Goal: Information Seeking & Learning: Learn about a topic

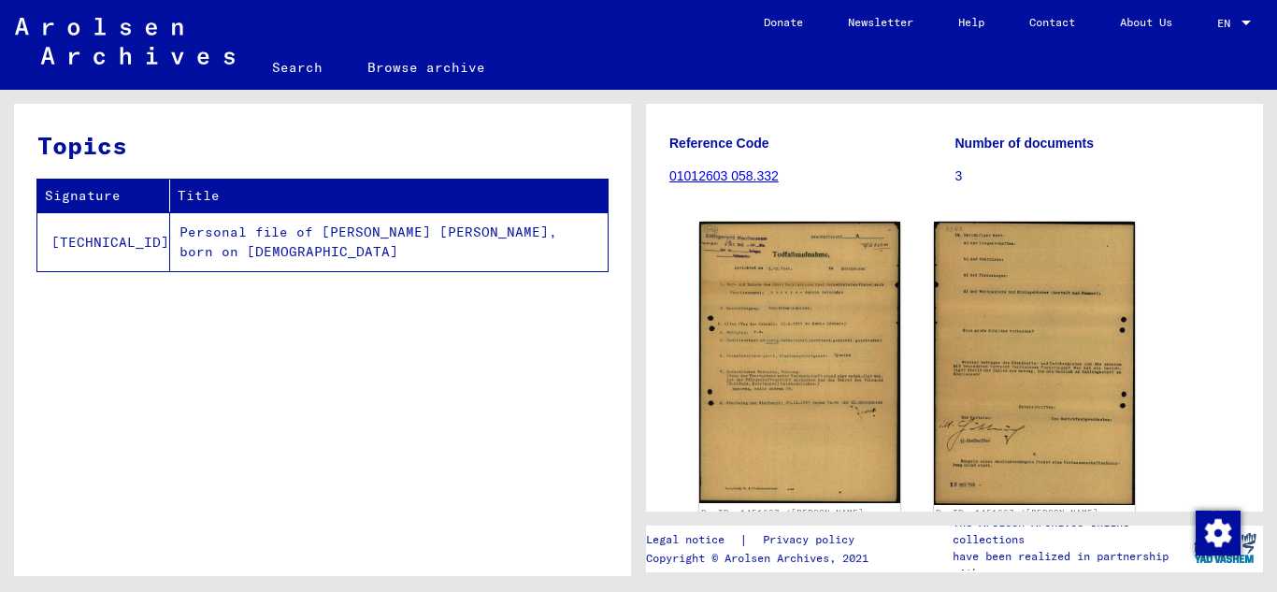
scroll to position [280, 0]
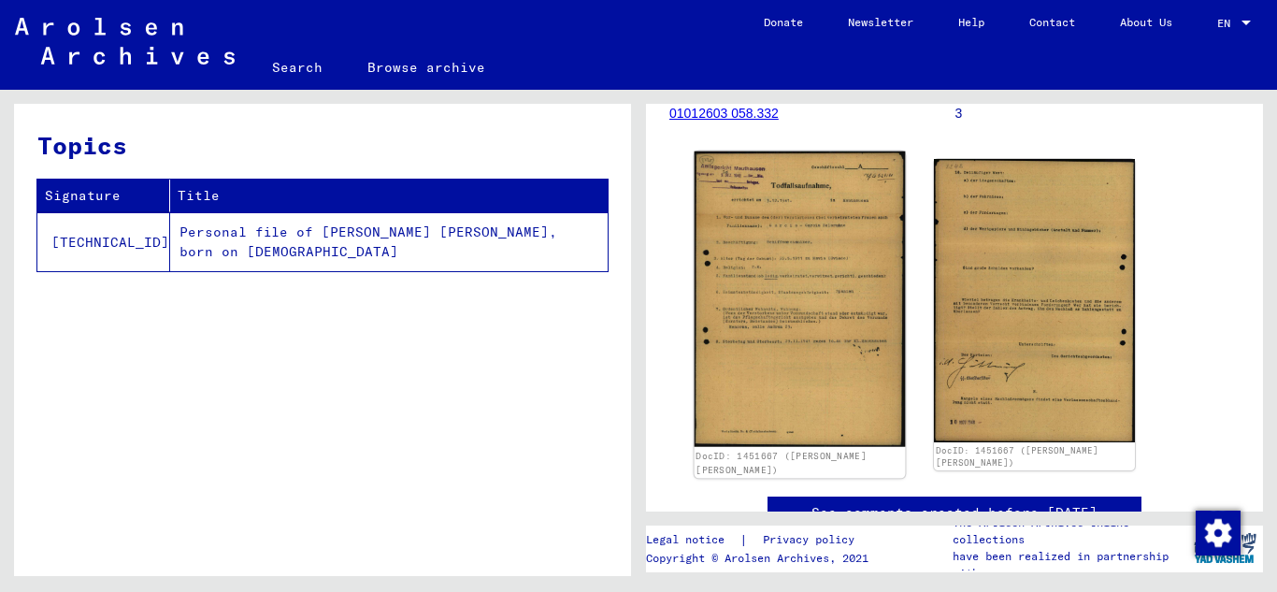
click at [785, 251] on img at bounding box center [799, 298] width 211 height 295
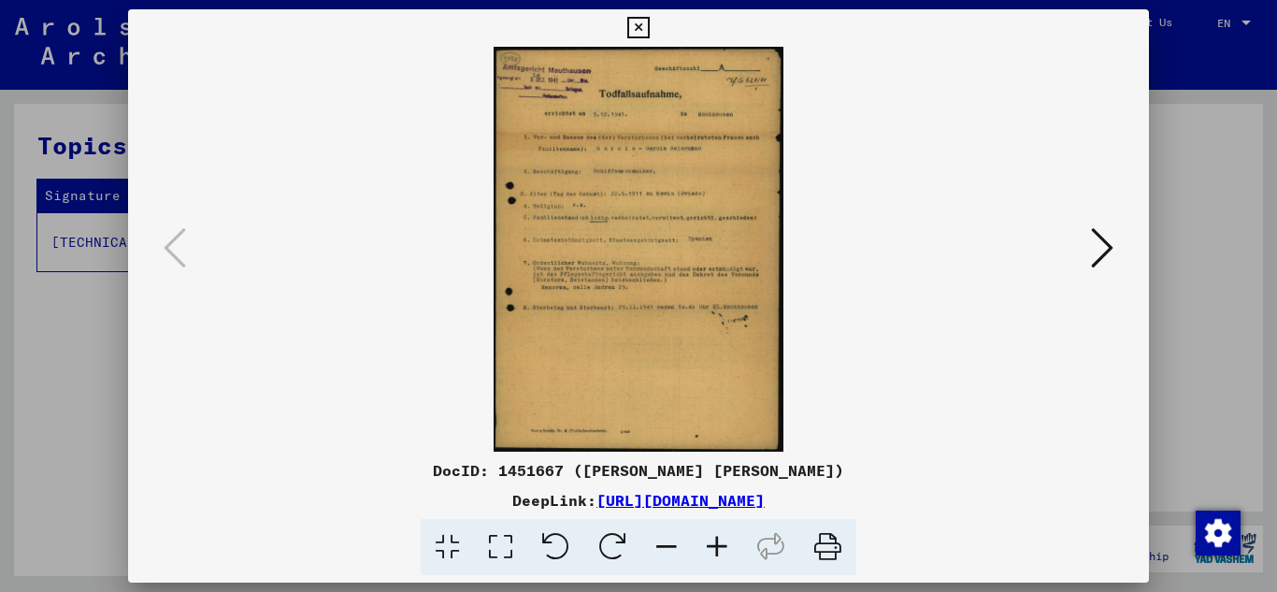
click at [717, 537] on icon at bounding box center [717, 547] width 50 height 57
click at [718, 540] on icon at bounding box center [717, 547] width 50 height 57
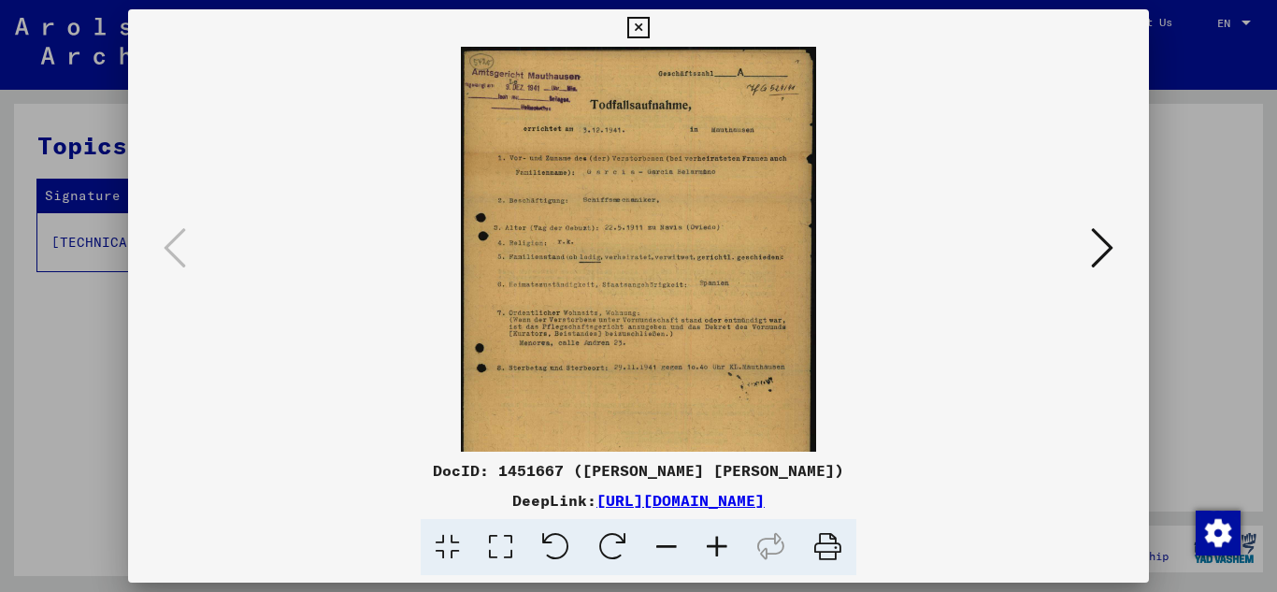
click at [718, 540] on icon at bounding box center [717, 547] width 50 height 57
click at [719, 540] on icon at bounding box center [717, 547] width 50 height 57
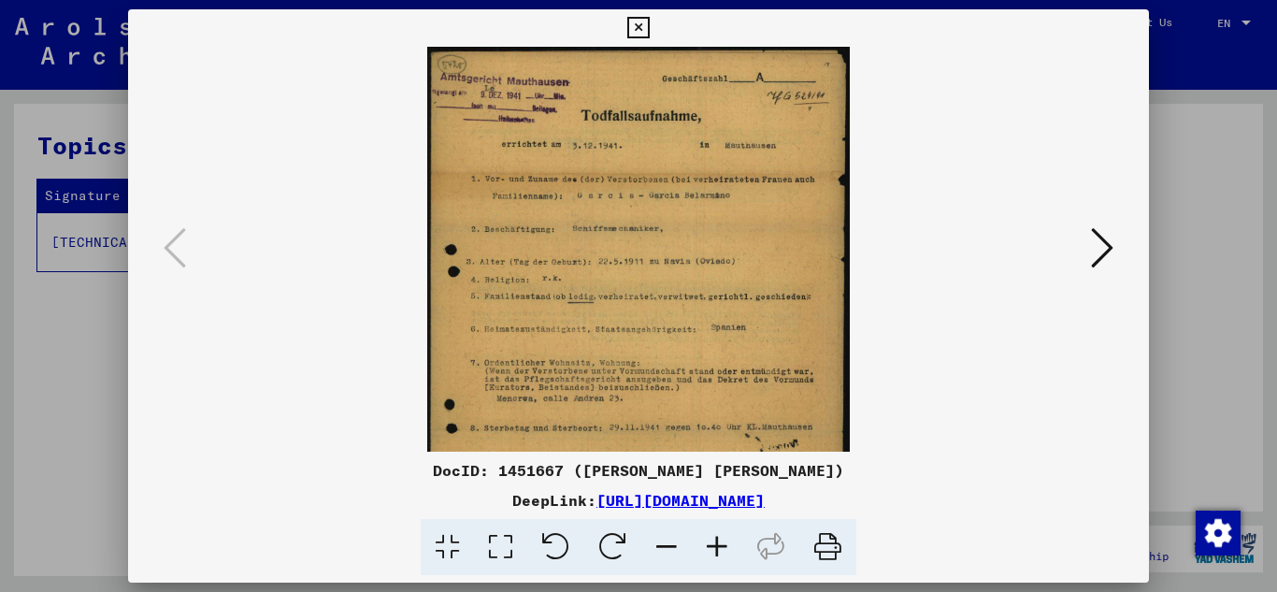
click at [719, 540] on icon at bounding box center [717, 547] width 50 height 57
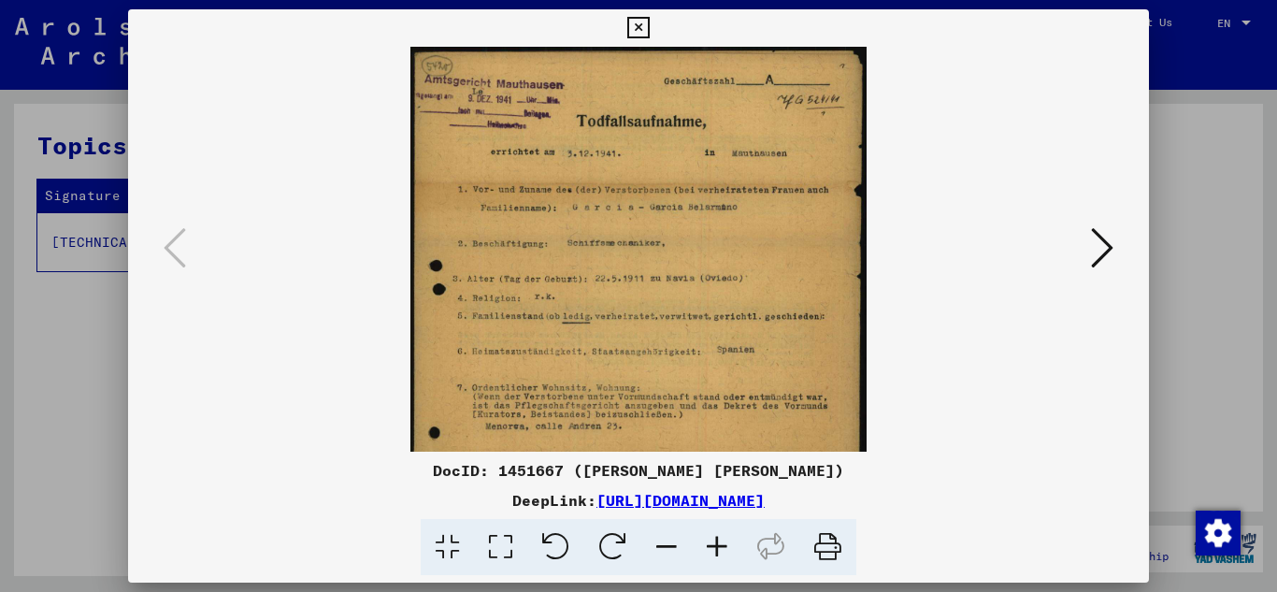
click at [719, 540] on icon at bounding box center [717, 547] width 50 height 57
click at [721, 540] on icon at bounding box center [717, 547] width 50 height 57
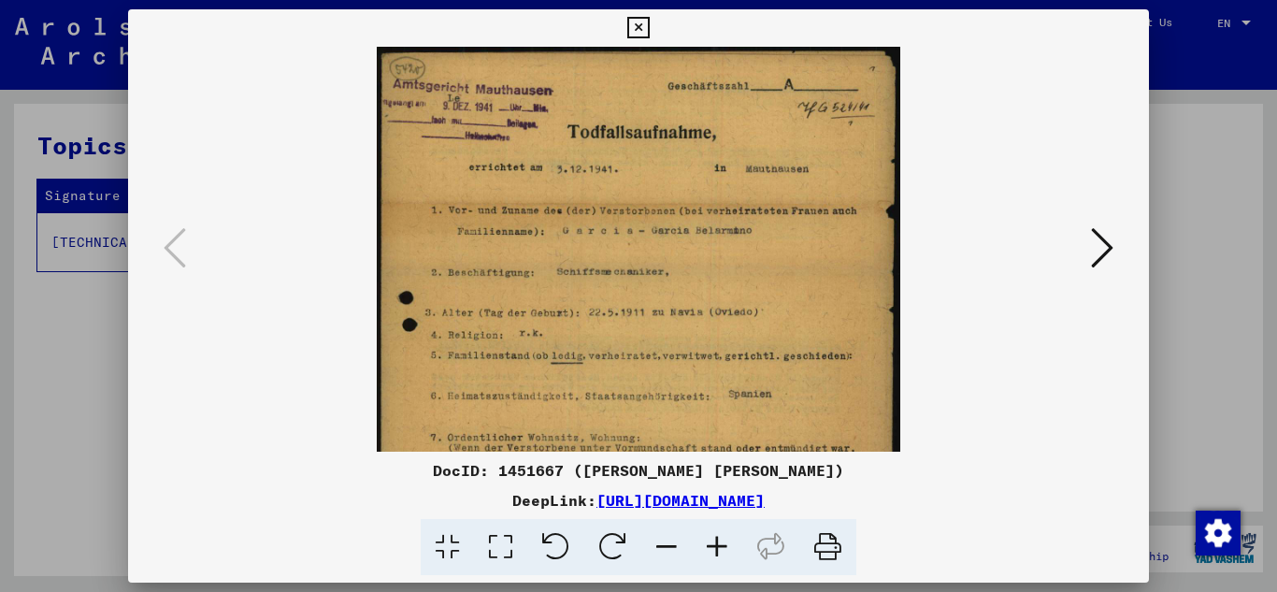
click at [724, 540] on icon at bounding box center [717, 547] width 50 height 57
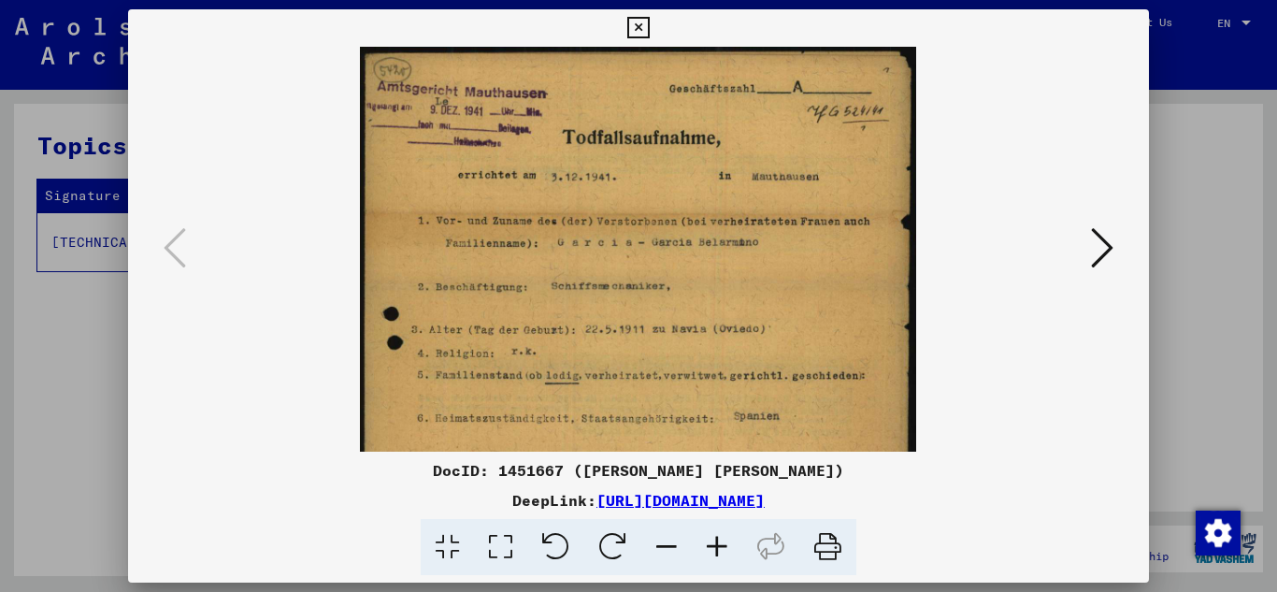
click at [725, 540] on icon at bounding box center [717, 547] width 50 height 57
click at [726, 540] on icon at bounding box center [717, 547] width 50 height 57
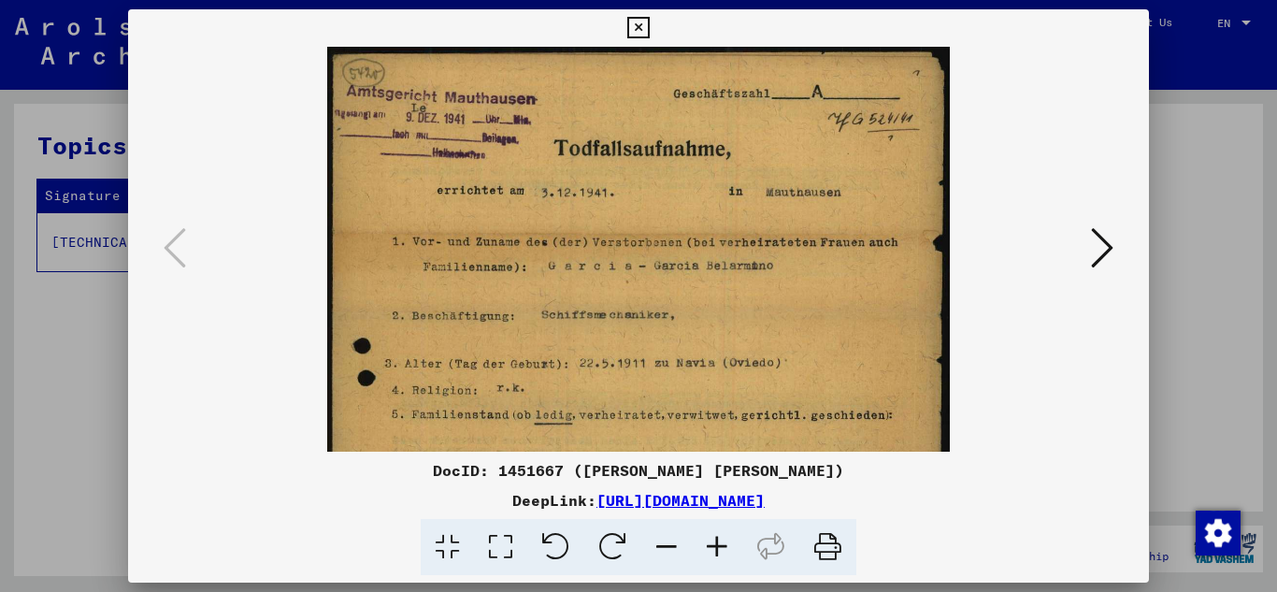
click at [728, 541] on icon at bounding box center [717, 547] width 50 height 57
click at [729, 541] on icon at bounding box center [717, 547] width 50 height 57
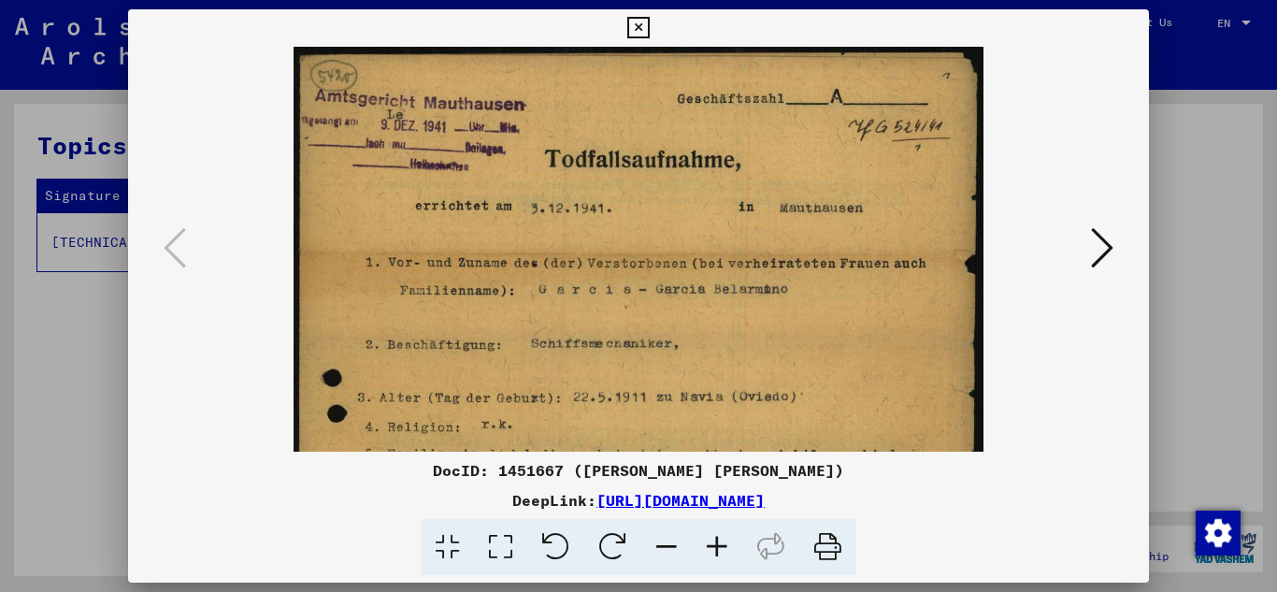
click at [729, 541] on icon at bounding box center [717, 547] width 50 height 57
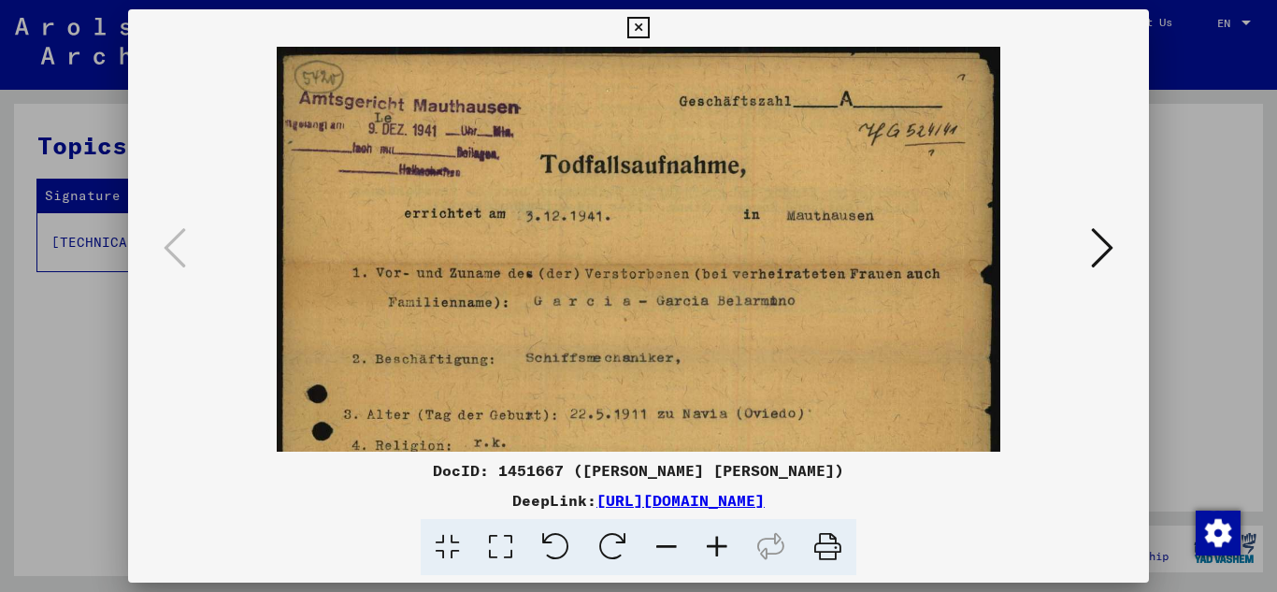
drag, startPoint x: 729, startPoint y: 541, endPoint x: 735, endPoint y: 551, distance: 11.7
click at [735, 551] on icon at bounding box center [717, 547] width 50 height 57
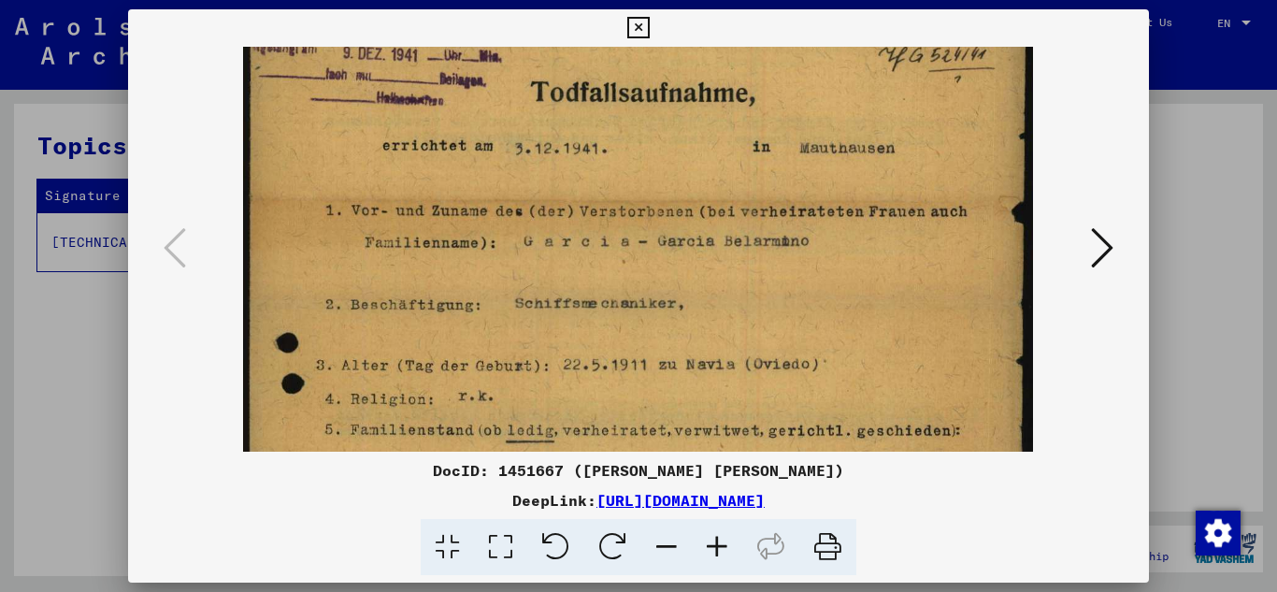
scroll to position [111, 0]
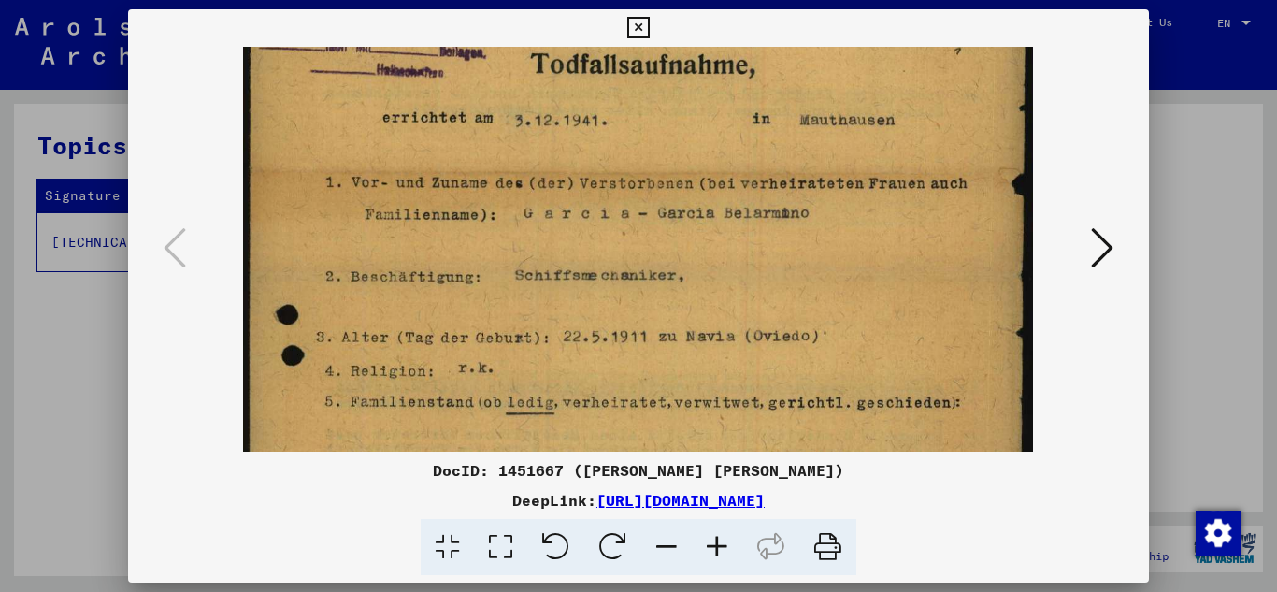
drag, startPoint x: 539, startPoint y: 236, endPoint x: 530, endPoint y: 124, distance: 111.6
click at [530, 124] on img at bounding box center [638, 489] width 790 height 1106
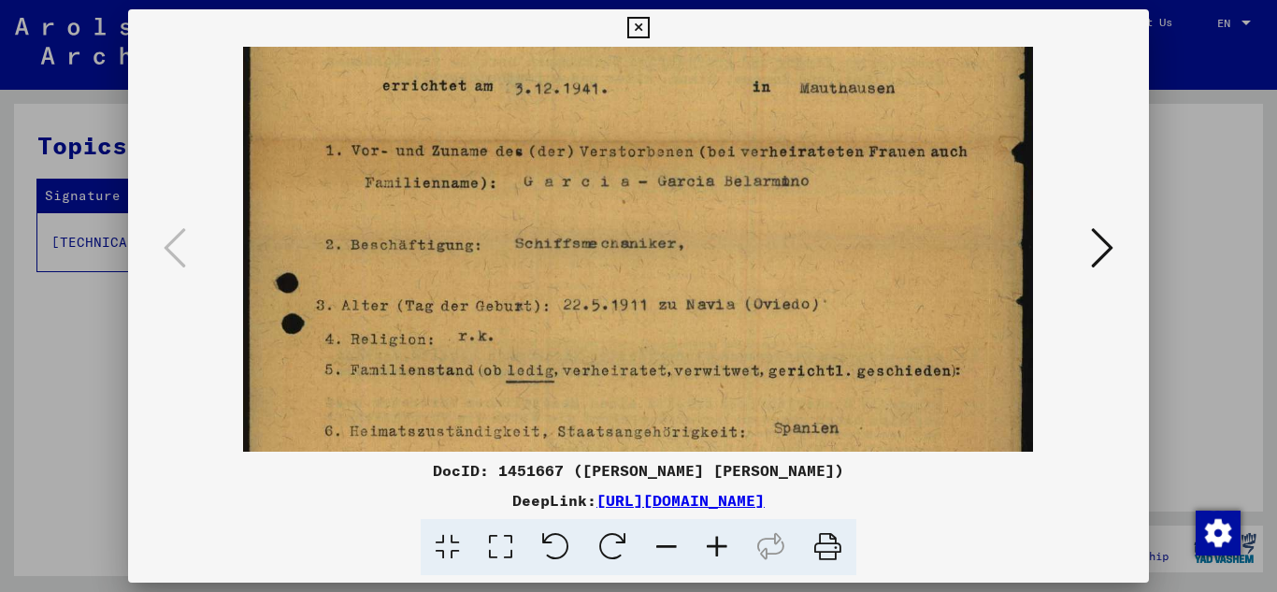
scroll to position [147, 0]
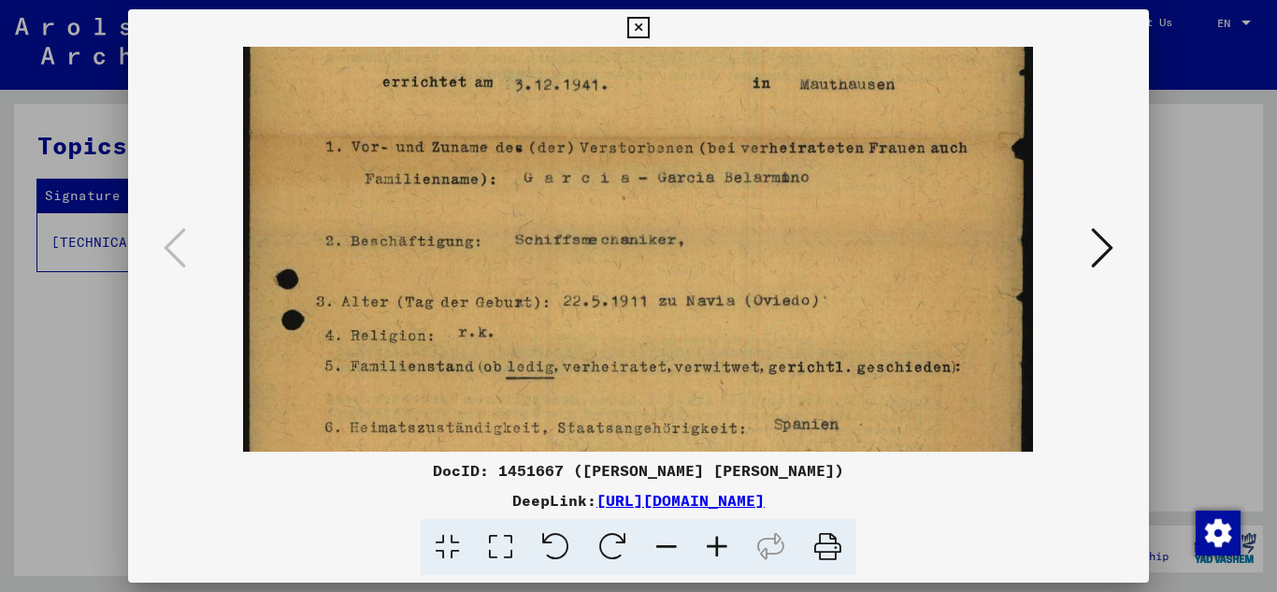
drag, startPoint x: 531, startPoint y: 293, endPoint x: 531, endPoint y: 258, distance: 35.5
click at [531, 258] on img at bounding box center [638, 453] width 790 height 1106
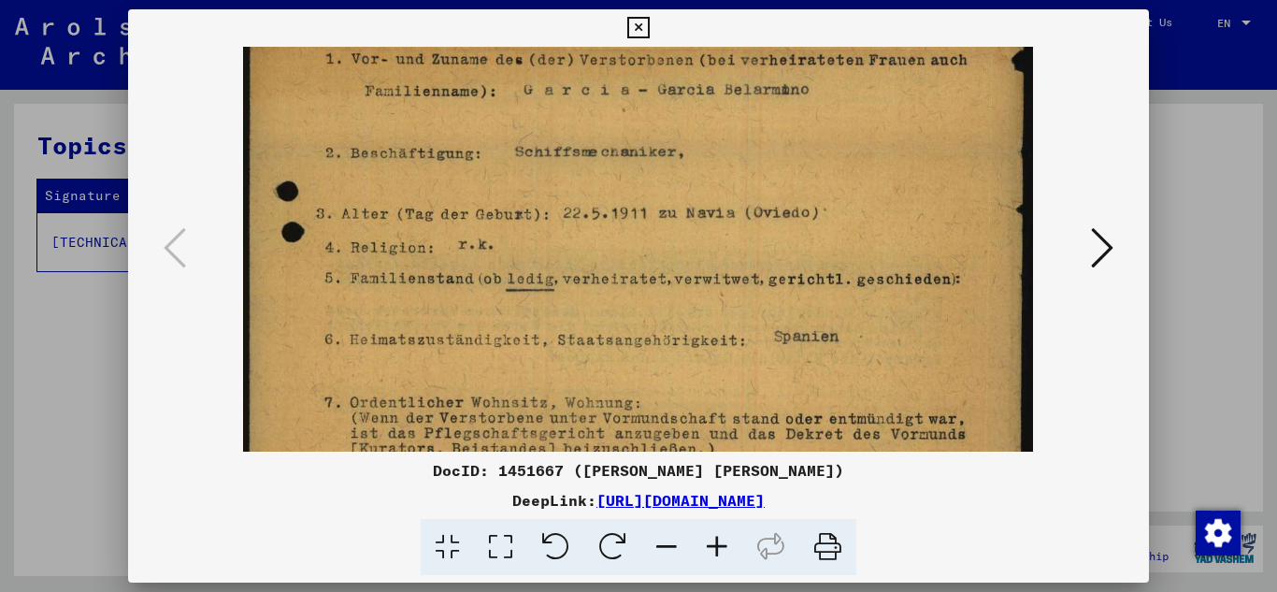
scroll to position [309, 0]
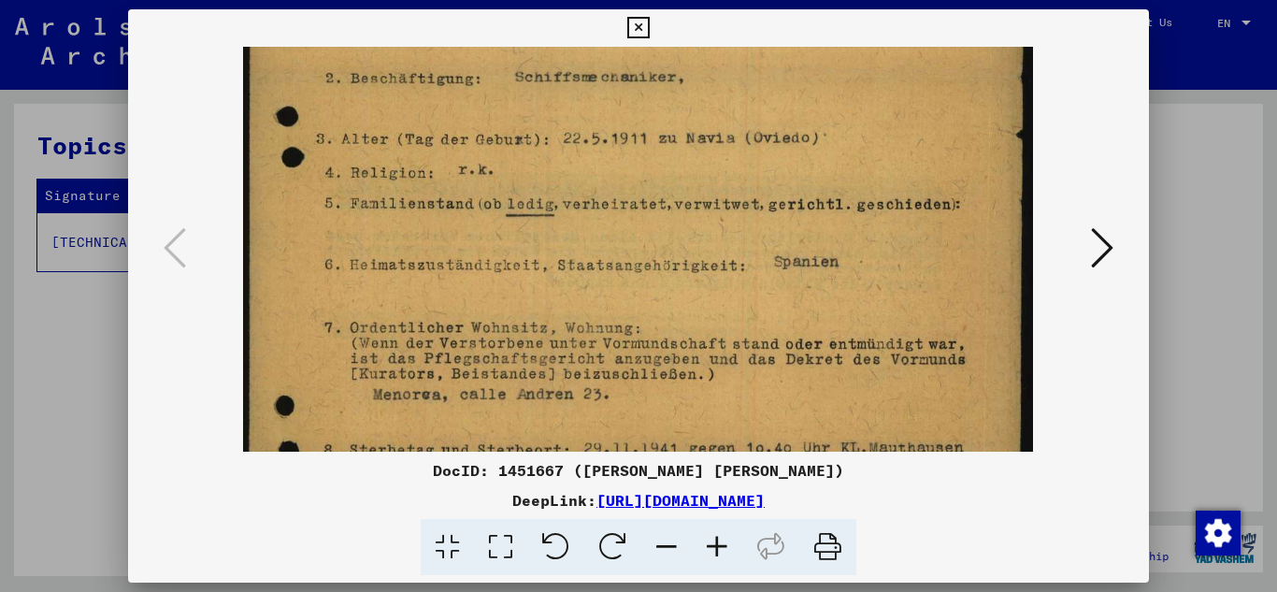
drag, startPoint x: 557, startPoint y: 290, endPoint x: 579, endPoint y: 127, distance: 164.2
click at [579, 127] on img at bounding box center [638, 290] width 790 height 1106
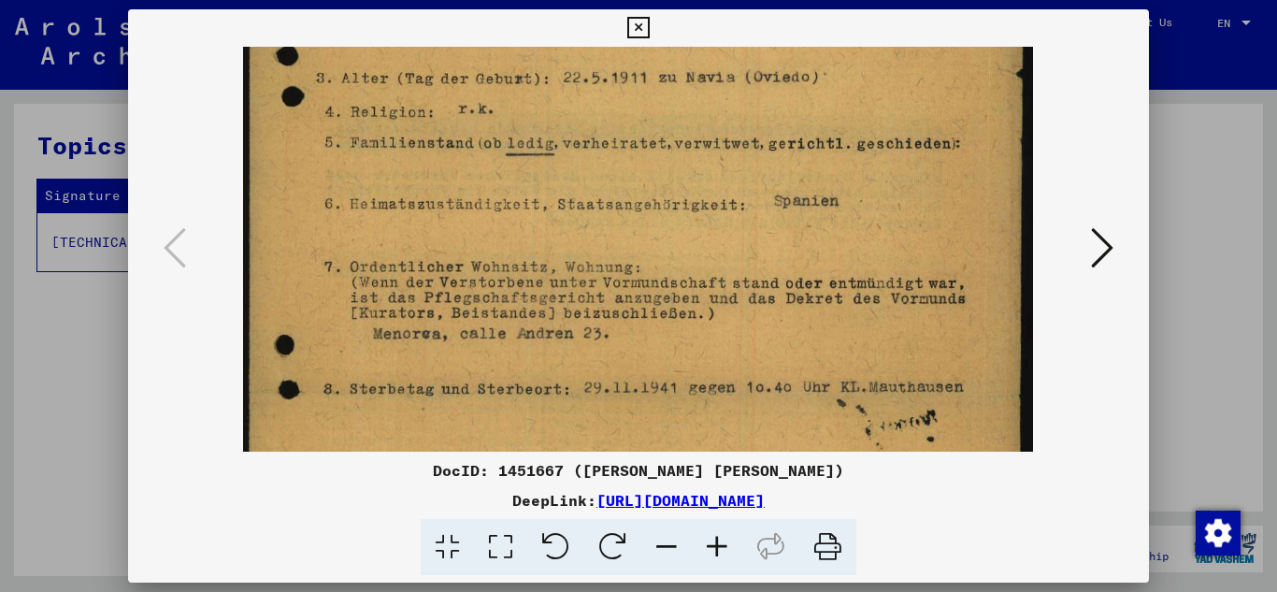
scroll to position [382, 0]
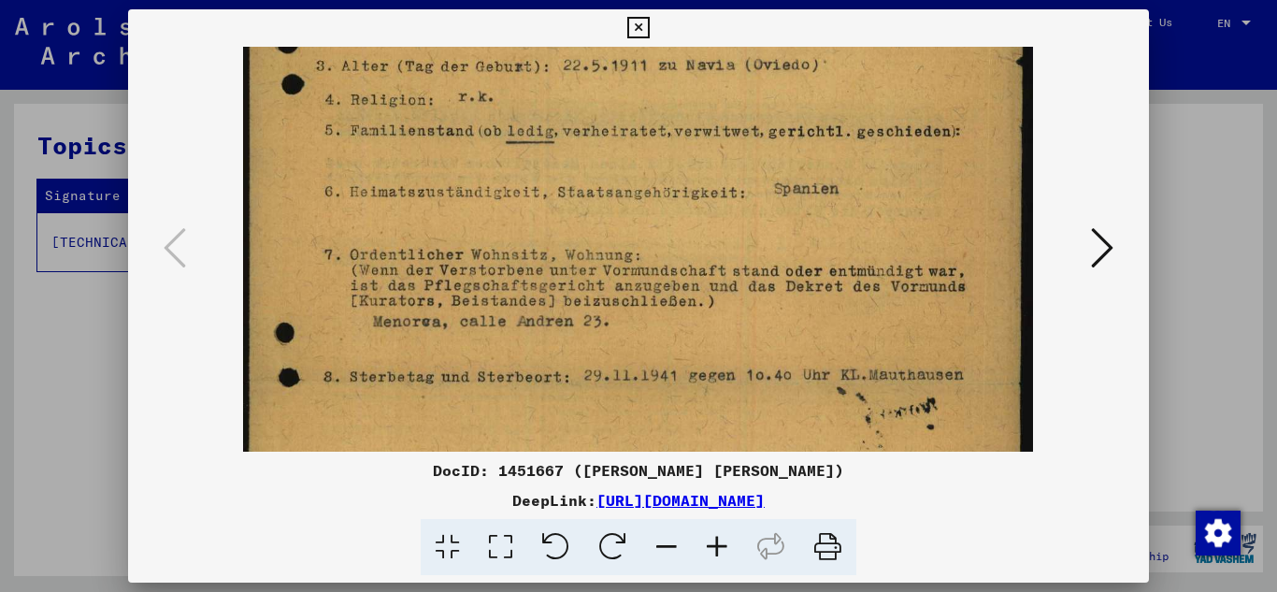
drag, startPoint x: 560, startPoint y: 228, endPoint x: 572, endPoint y: 155, distance: 73.9
click at [572, 155] on img at bounding box center [638, 217] width 790 height 1106
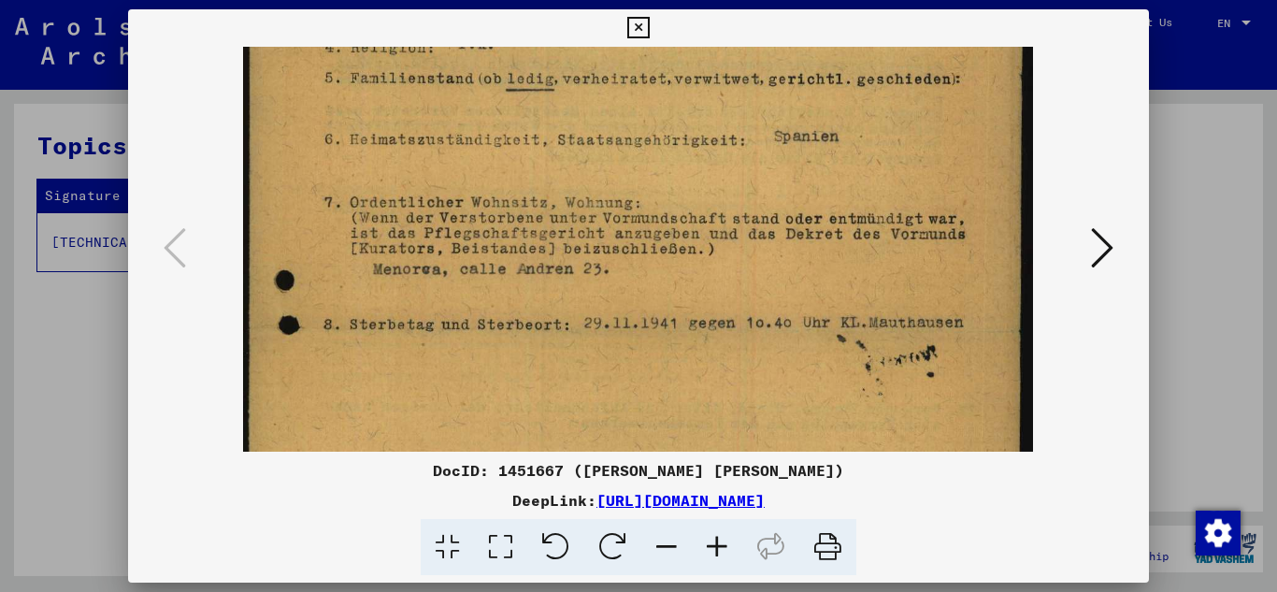
scroll to position [439, 0]
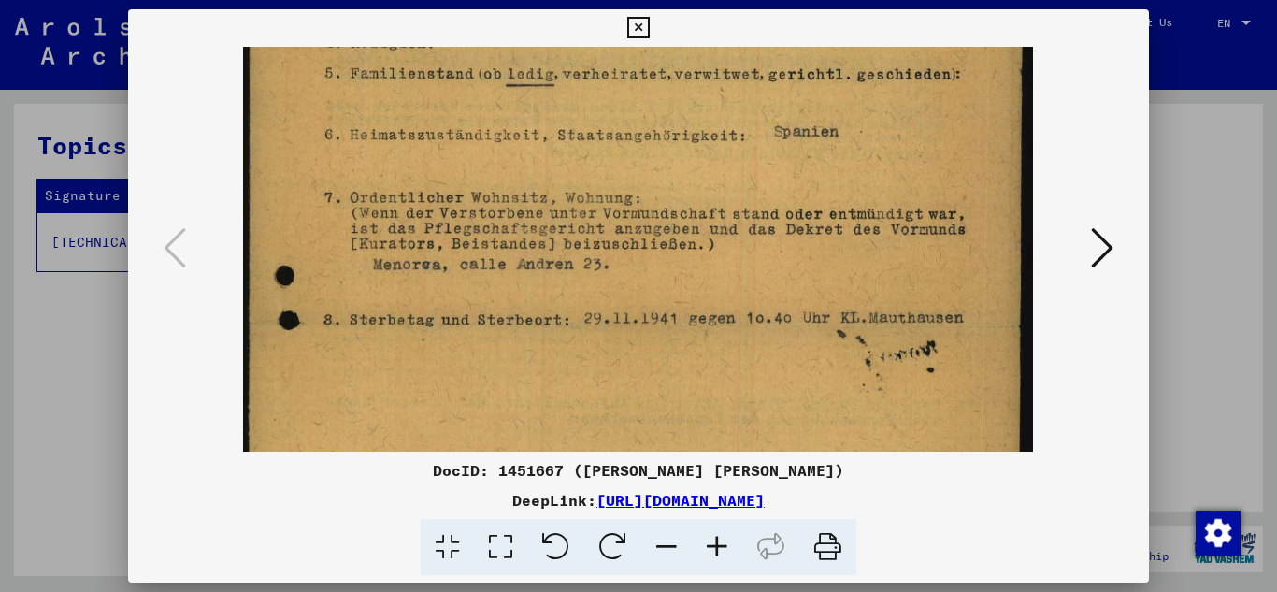
drag, startPoint x: 678, startPoint y: 240, endPoint x: 684, endPoint y: 183, distance: 57.4
click at [684, 183] on img at bounding box center [638, 160] width 790 height 1106
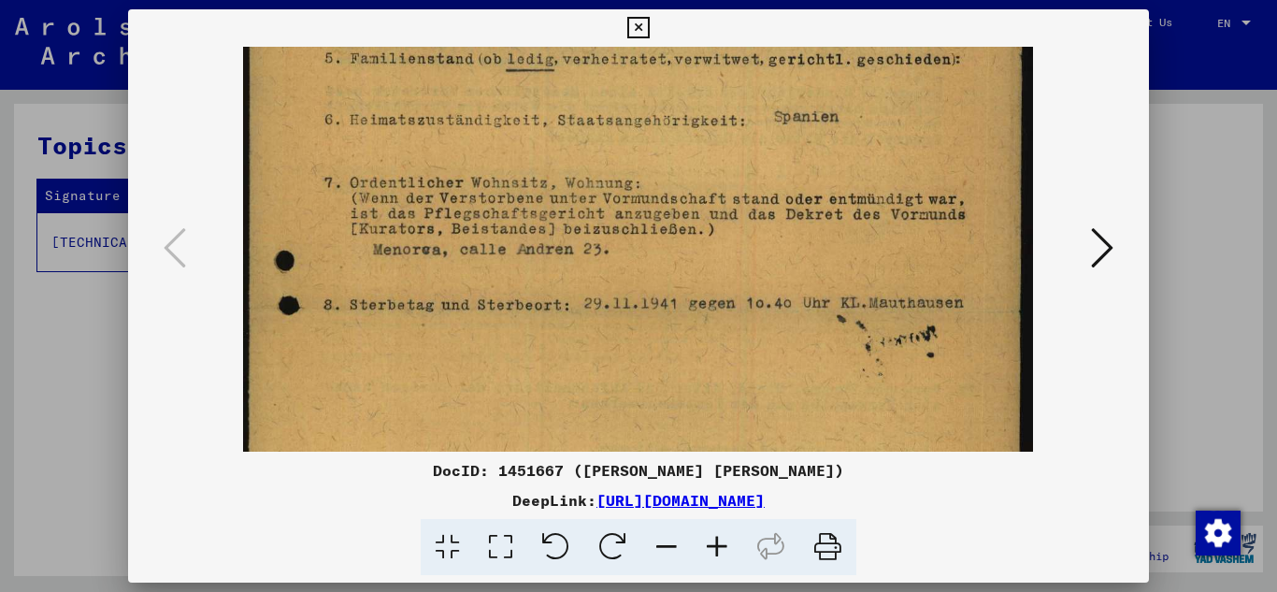
scroll to position [455, 0]
drag, startPoint x: 709, startPoint y: 281, endPoint x: 706, endPoint y: 265, distance: 16.3
click at [706, 265] on img at bounding box center [638, 145] width 790 height 1106
click at [424, 255] on img at bounding box center [638, 145] width 790 height 1106
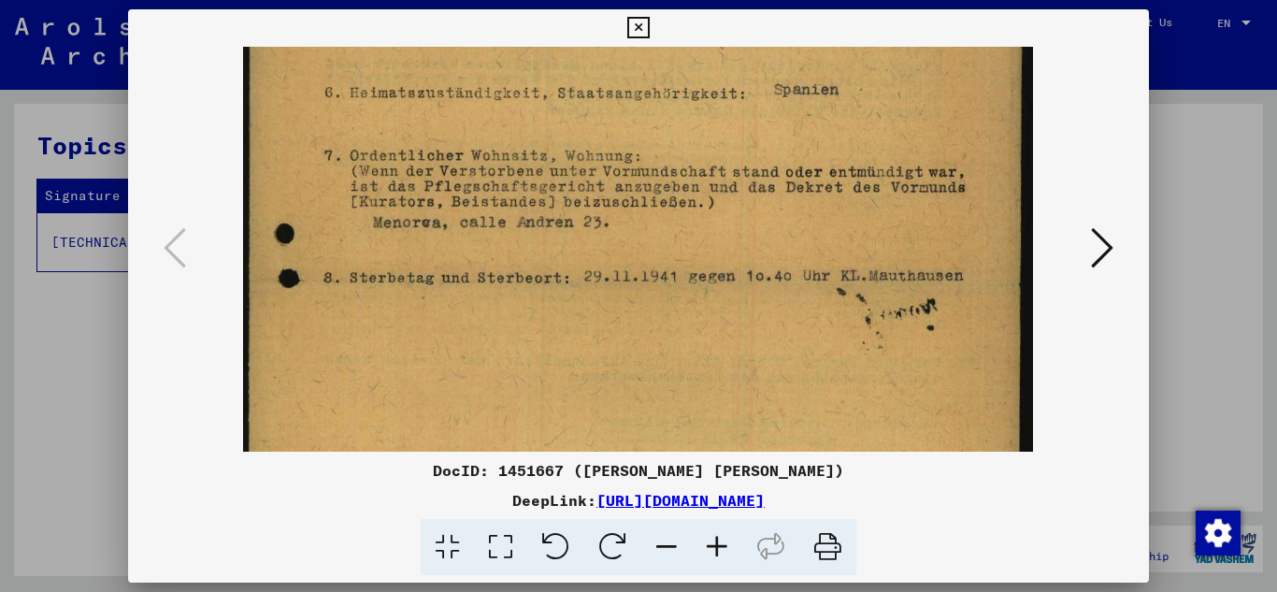
drag, startPoint x: 599, startPoint y: 350, endPoint x: 591, endPoint y: 241, distance: 109.7
click at [591, 241] on img at bounding box center [638, 118] width 790 height 1106
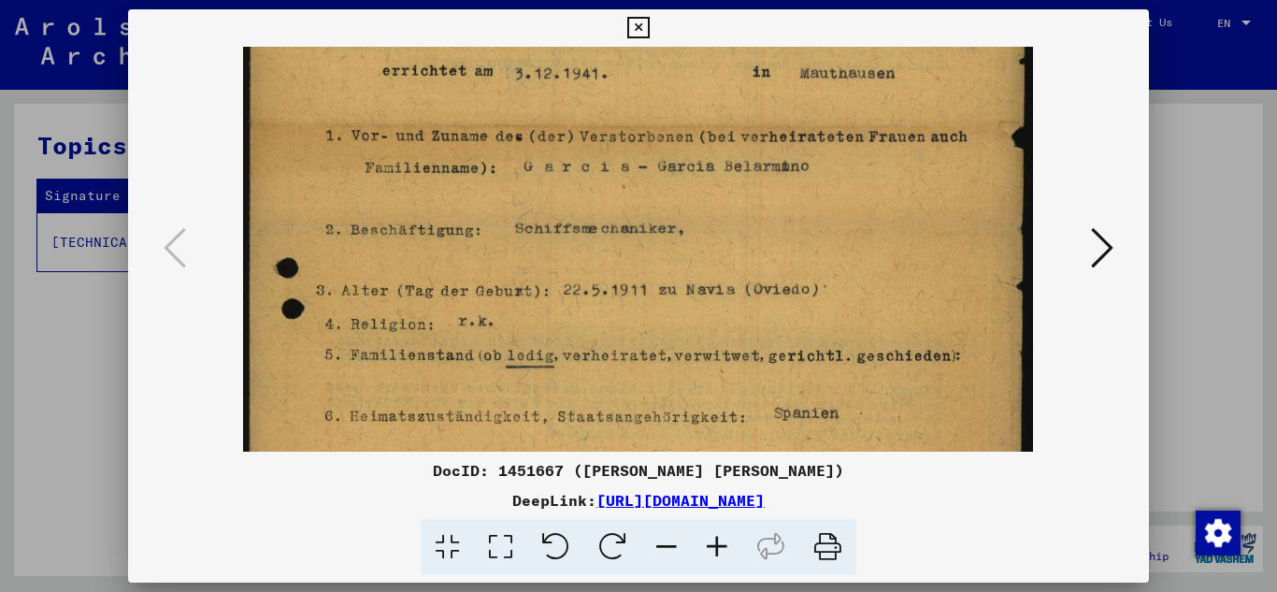
drag, startPoint x: 592, startPoint y: 197, endPoint x: 571, endPoint y: 513, distance: 316.6
click at [569, 519] on div "DocID: 1451667 ([PERSON_NAME] [PERSON_NAME]) DeepLink: [URL][DOMAIN_NAME]" at bounding box center [638, 292] width 1021 height 566
click at [1104, 245] on icon at bounding box center [1102, 247] width 22 height 45
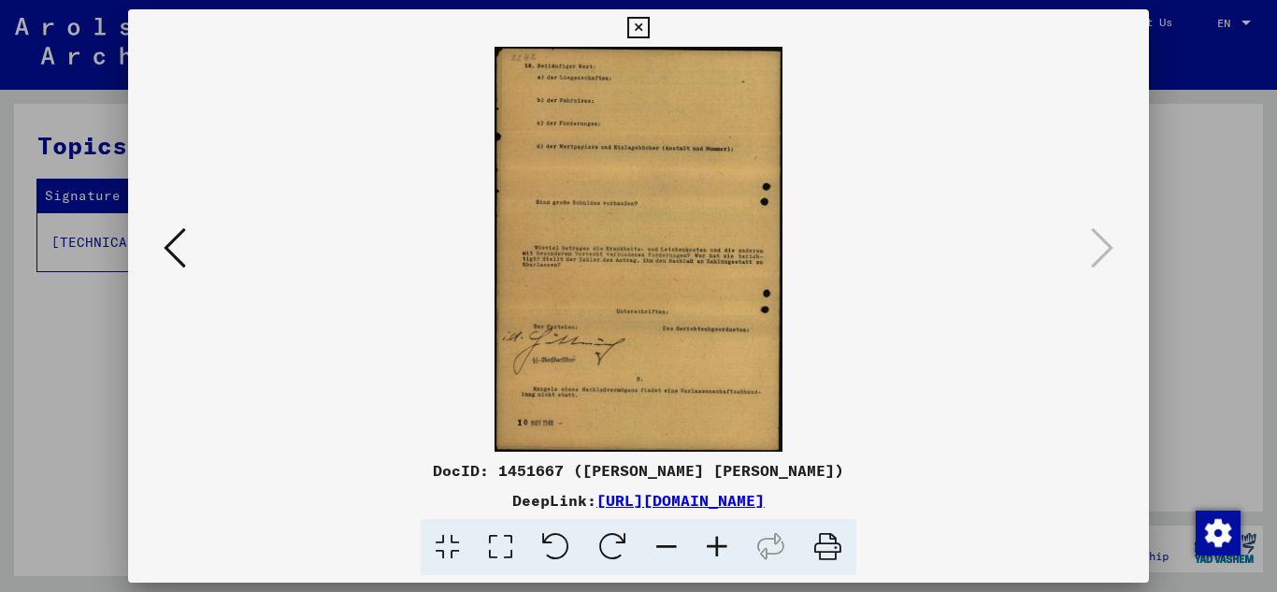
click at [582, 220] on img at bounding box center [637, 249] width 287 height 405
click at [717, 538] on icon at bounding box center [717, 547] width 50 height 57
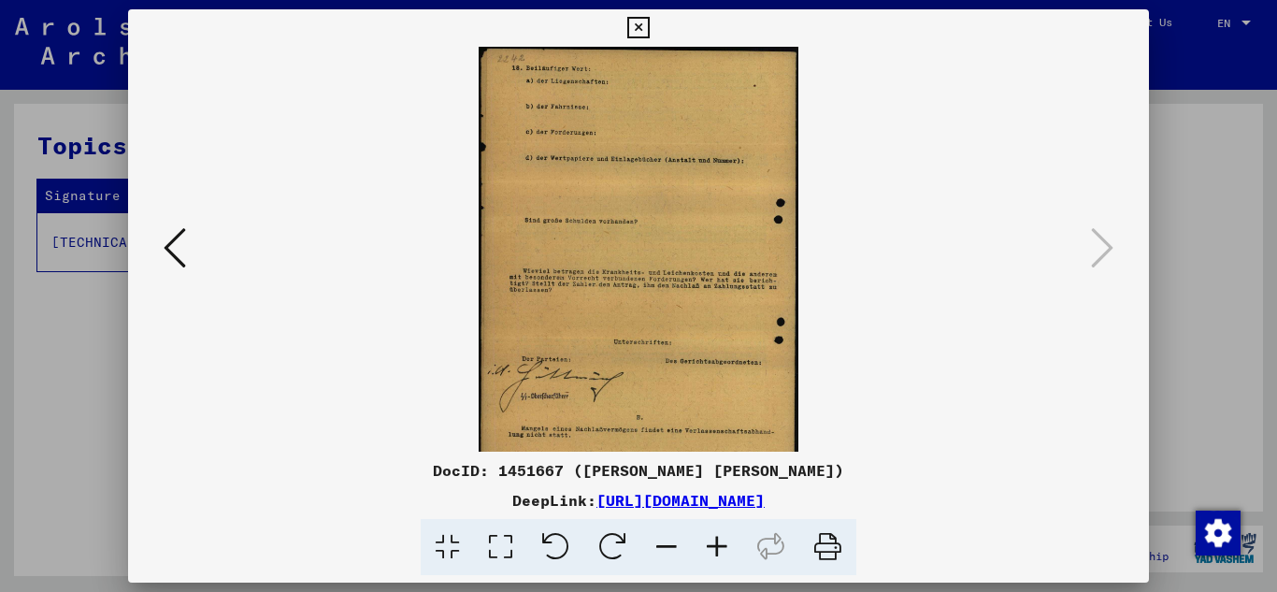
click at [714, 538] on icon at bounding box center [717, 547] width 50 height 57
click at [713, 538] on icon at bounding box center [717, 547] width 50 height 57
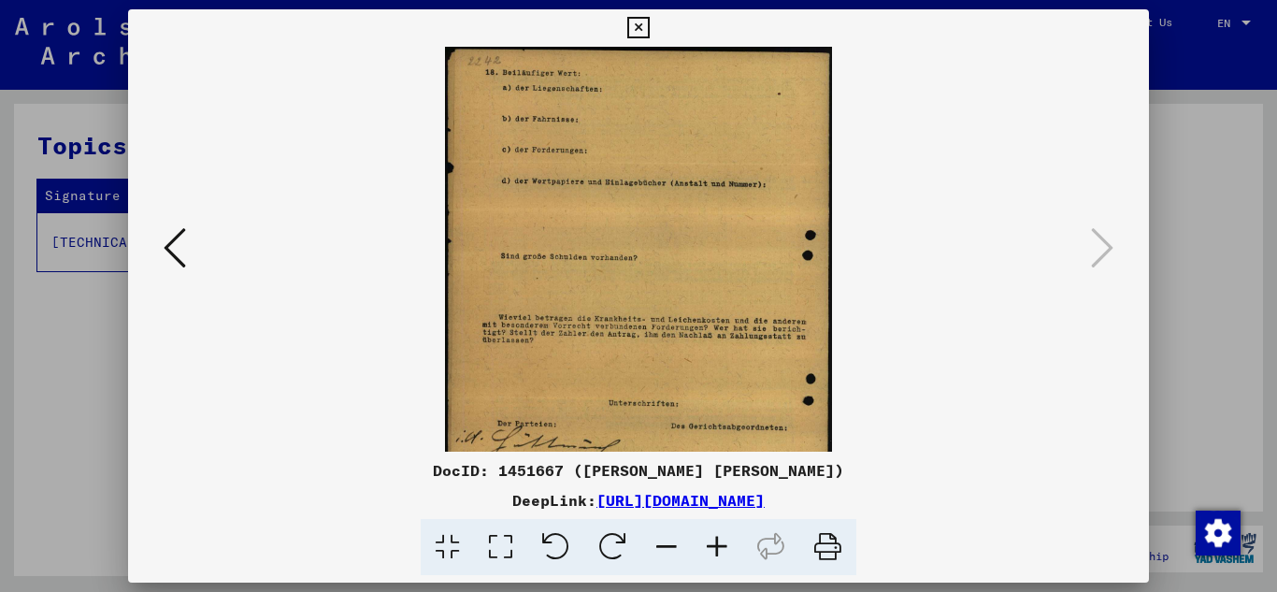
click at [713, 538] on icon at bounding box center [717, 547] width 50 height 57
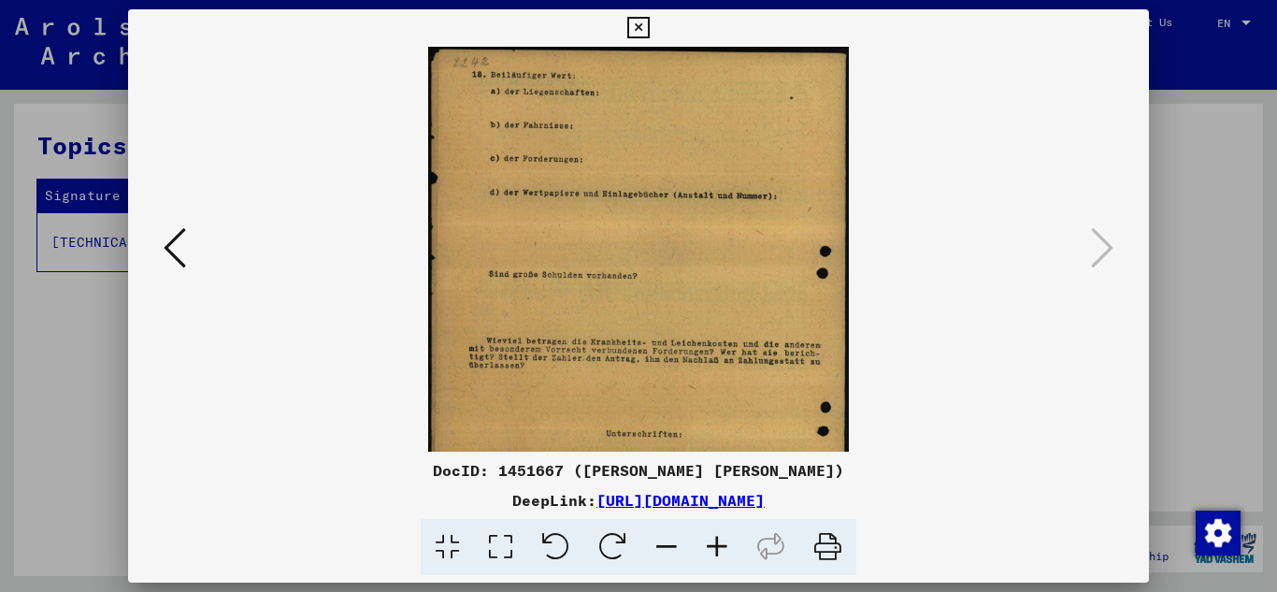
click at [713, 538] on icon at bounding box center [717, 547] width 50 height 57
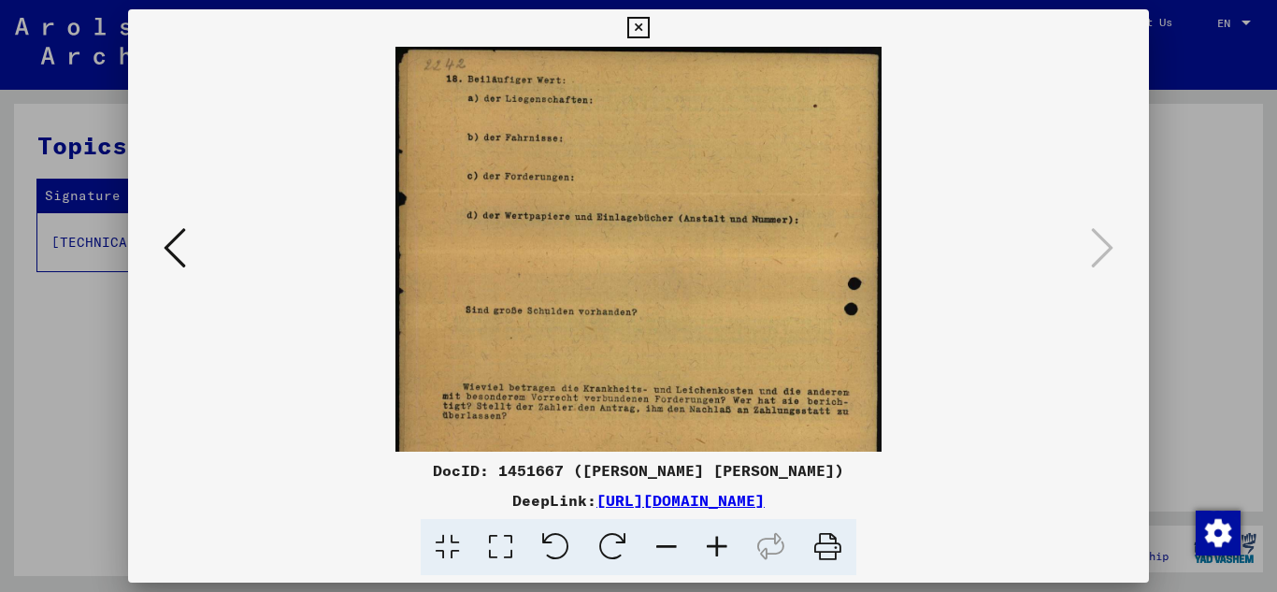
click at [713, 538] on icon at bounding box center [717, 547] width 50 height 57
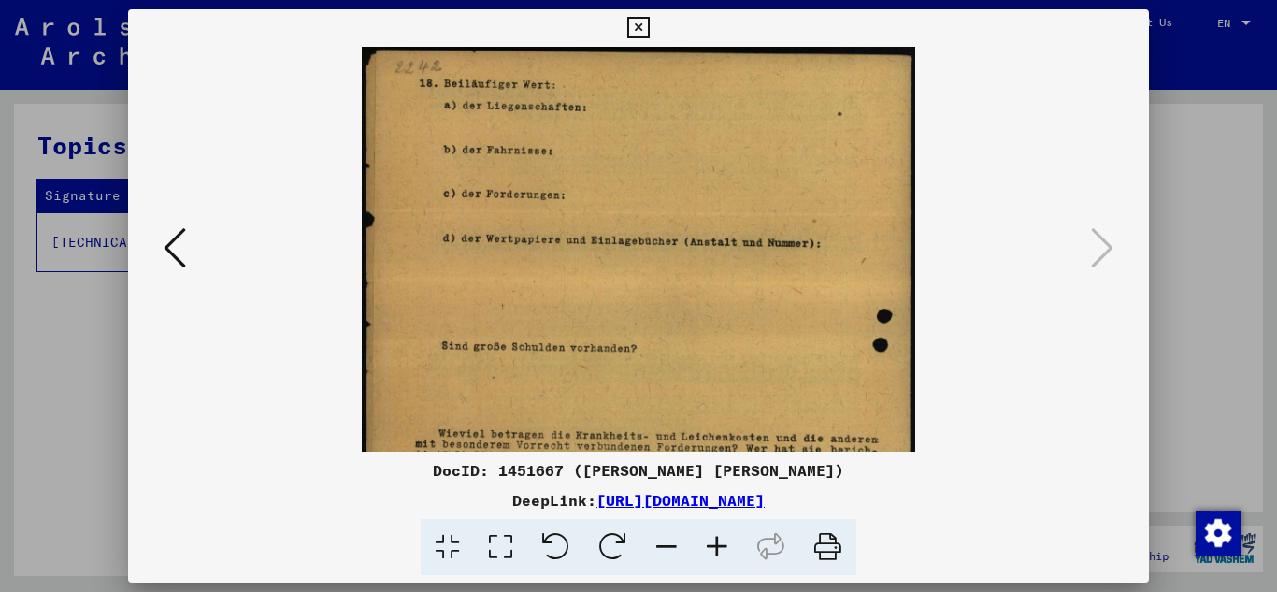
click at [713, 538] on icon at bounding box center [717, 547] width 50 height 57
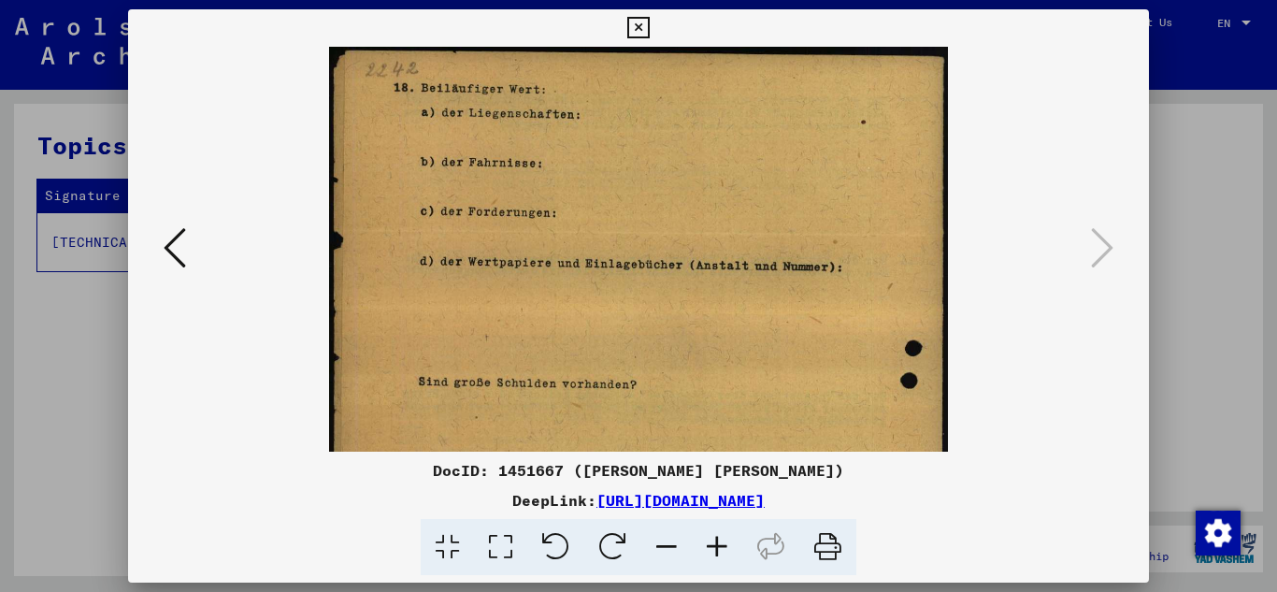
click at [713, 538] on icon at bounding box center [717, 547] width 50 height 57
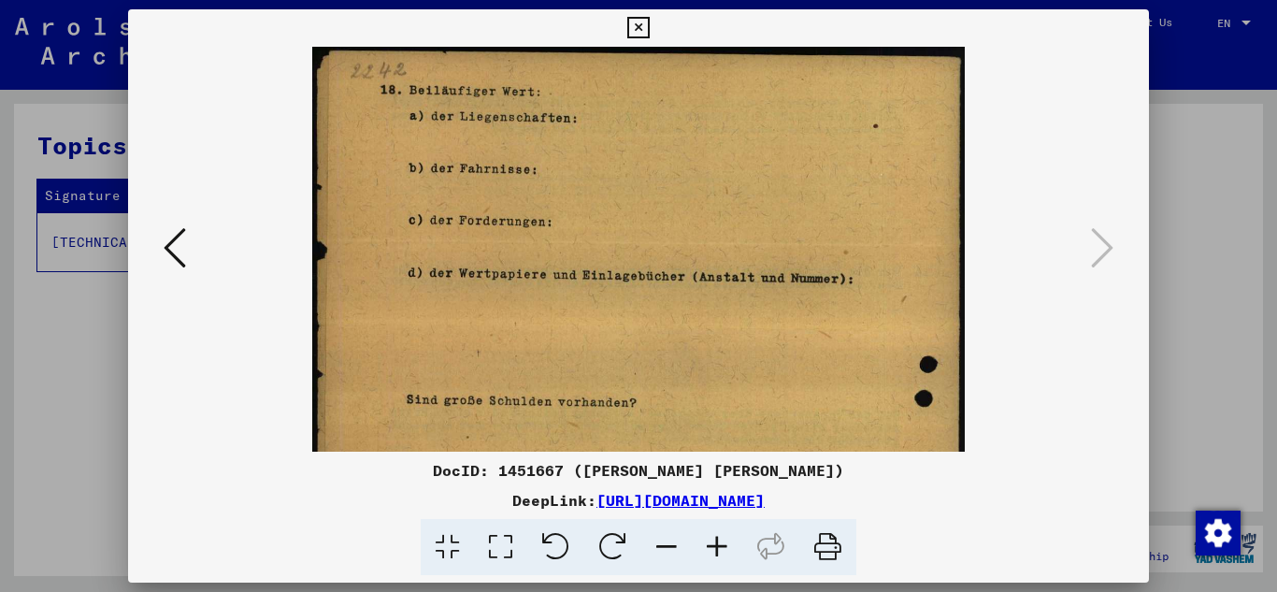
click at [713, 538] on icon at bounding box center [717, 547] width 50 height 57
click at [714, 538] on icon at bounding box center [717, 547] width 50 height 57
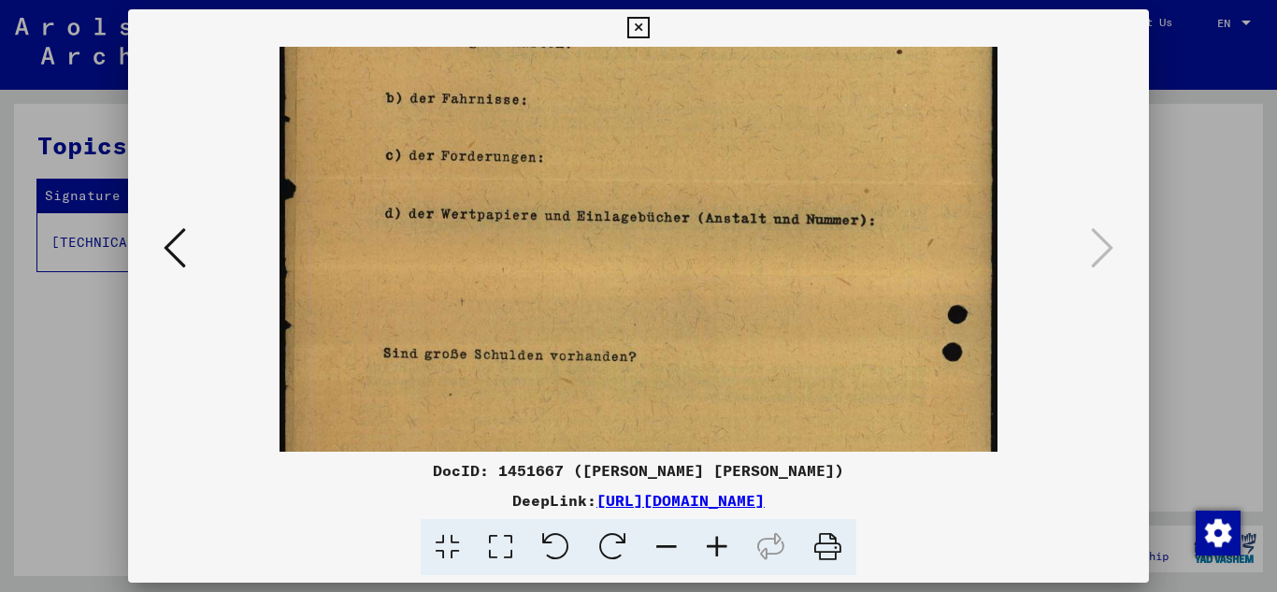
scroll to position [122, 0]
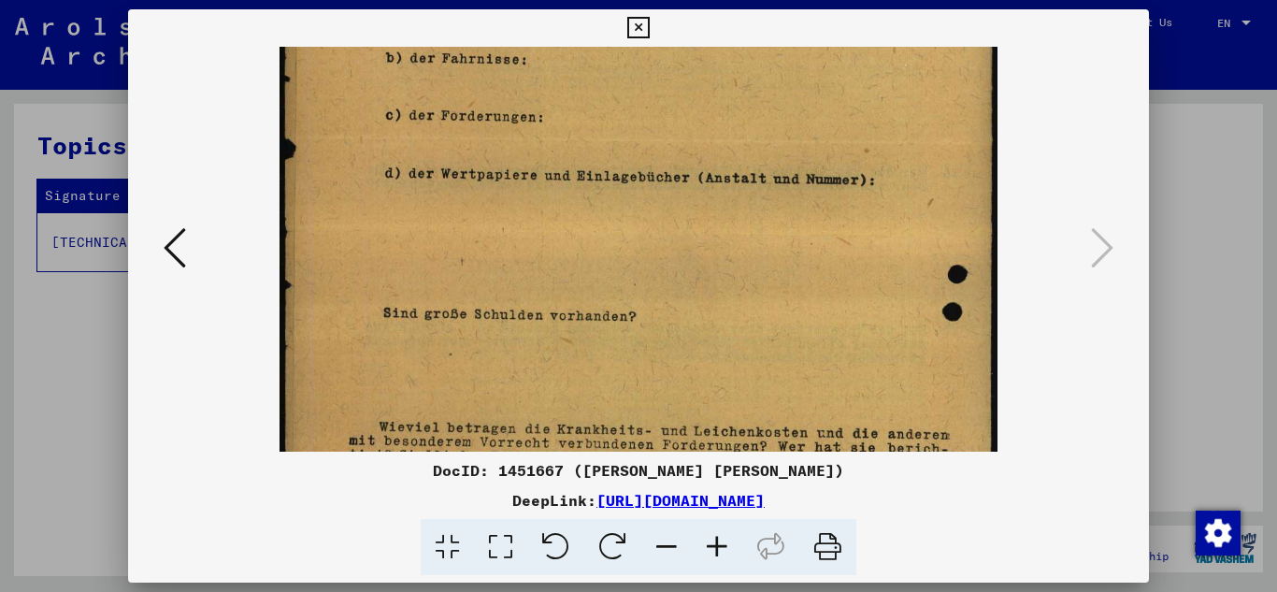
drag, startPoint x: 576, startPoint y: 332, endPoint x: 586, endPoint y: 209, distance: 122.9
click at [586, 209] on img at bounding box center [638, 430] width 719 height 1012
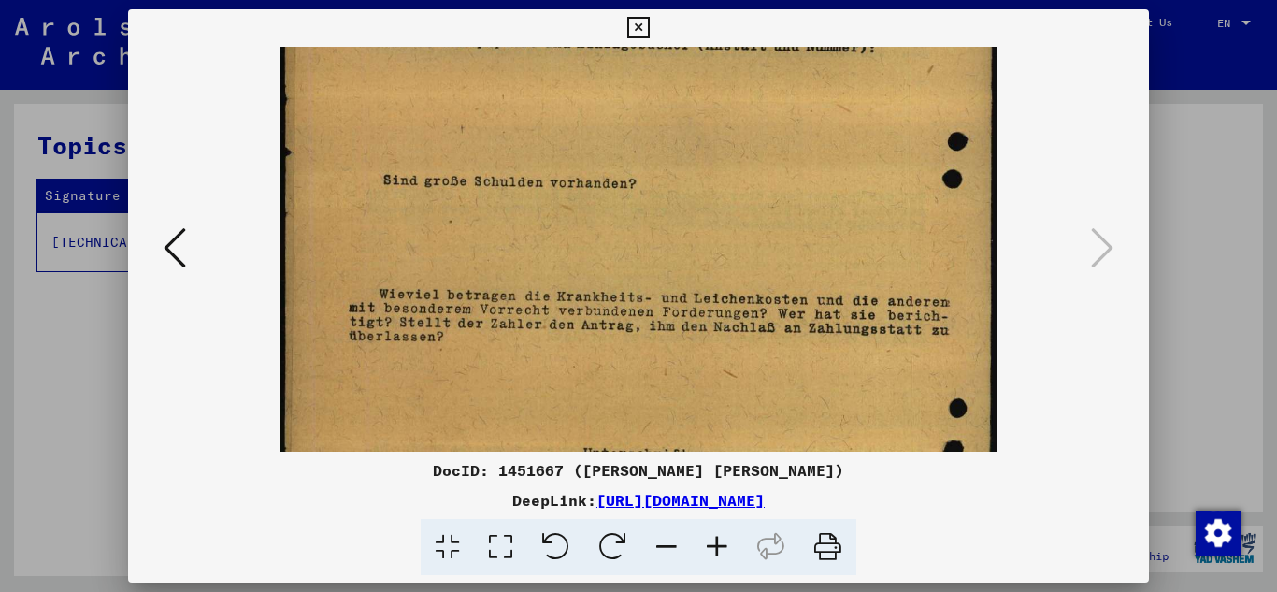
scroll to position [274, 0]
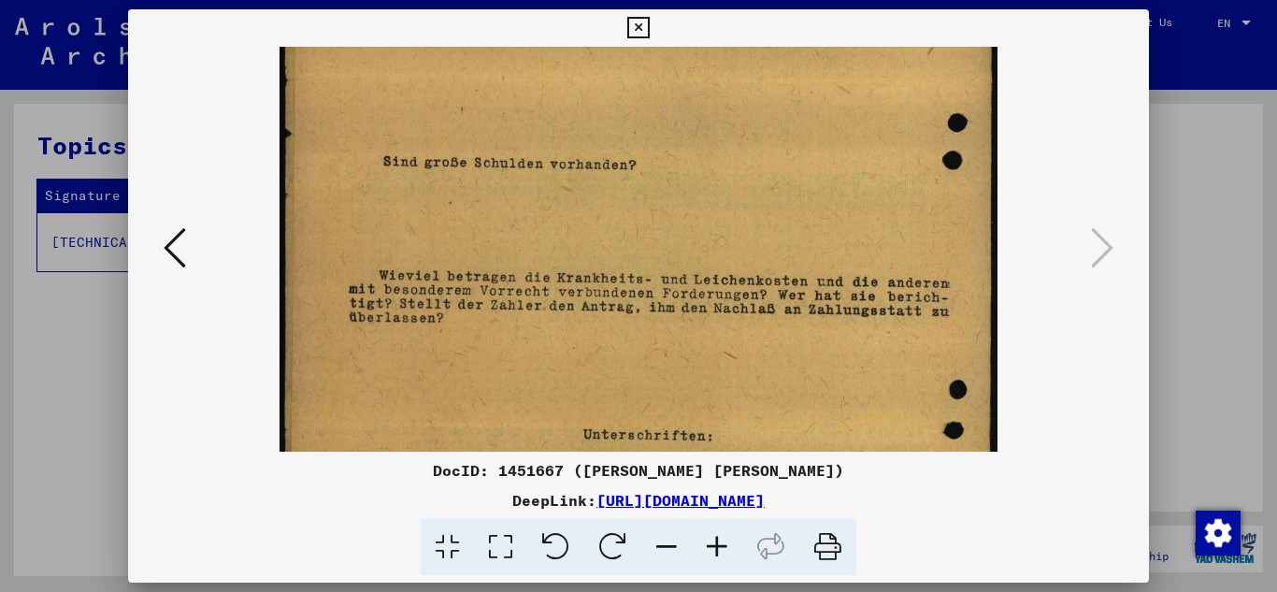
drag, startPoint x: 646, startPoint y: 411, endPoint x: 645, endPoint y: 260, distance: 151.4
click at [645, 260] on img at bounding box center [638, 279] width 719 height 1012
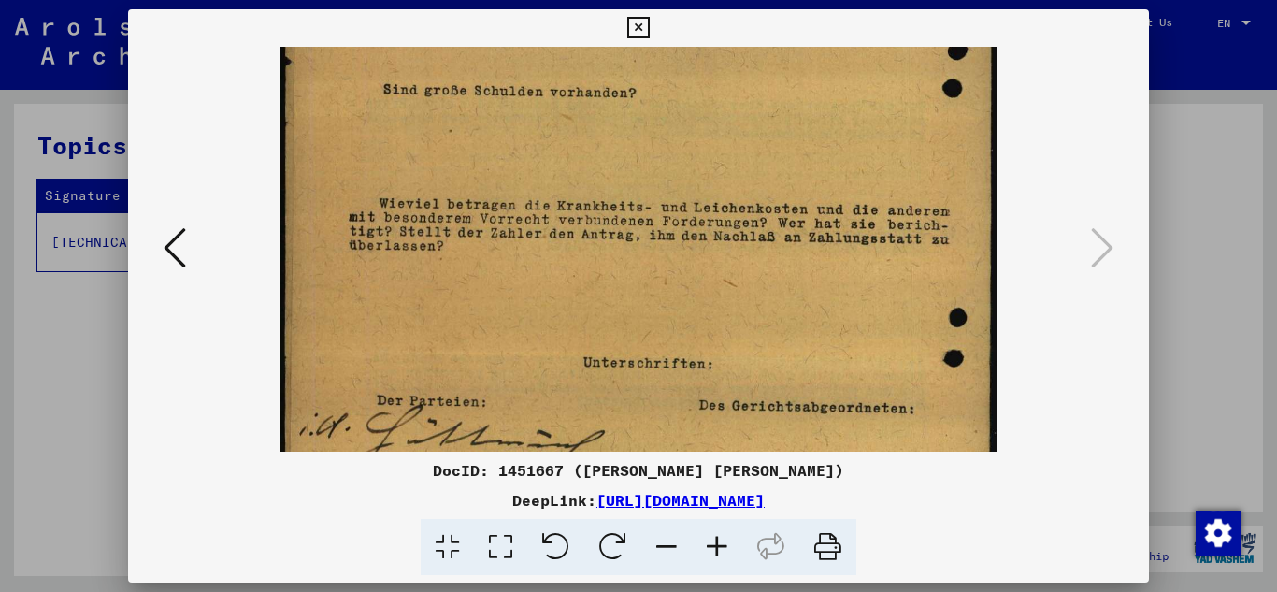
scroll to position [352, 0]
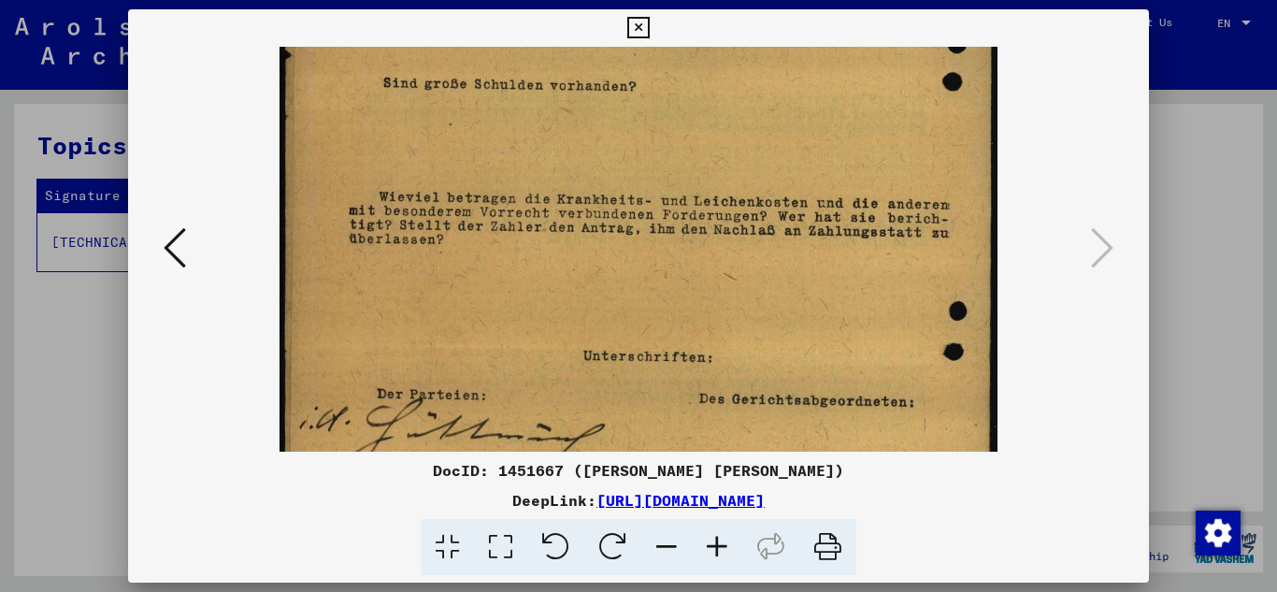
drag, startPoint x: 680, startPoint y: 241, endPoint x: 664, endPoint y: 163, distance: 80.3
click at [664, 163] on img at bounding box center [638, 200] width 719 height 1012
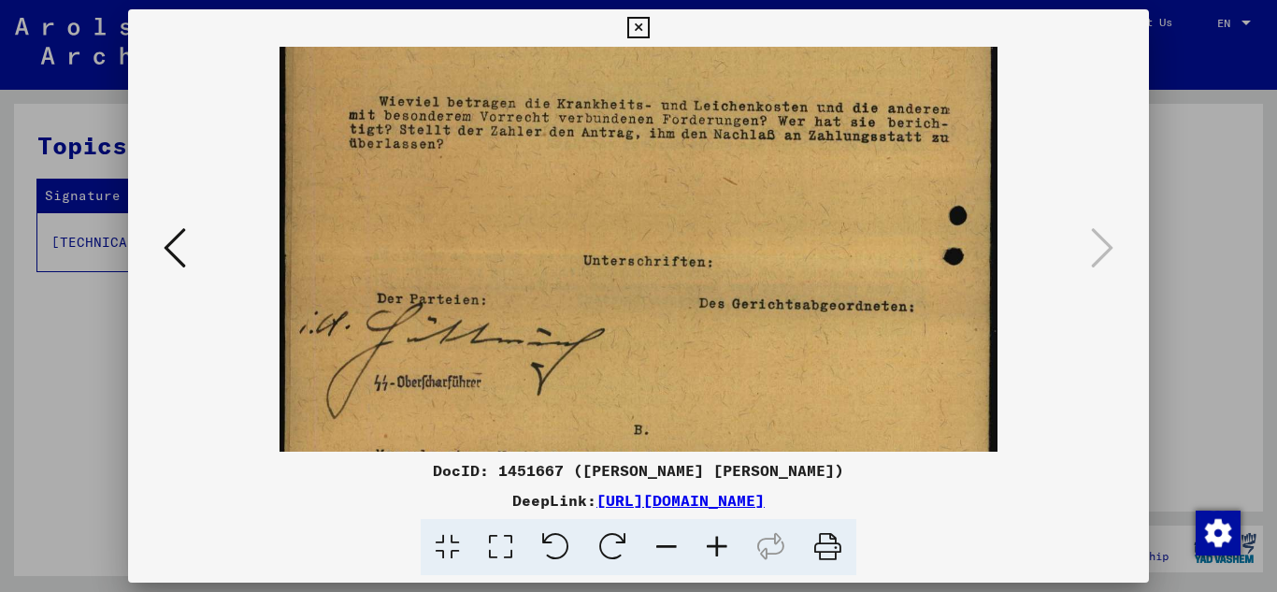
drag, startPoint x: 815, startPoint y: 318, endPoint x: 805, endPoint y: 222, distance: 95.9
click at [805, 222] on img at bounding box center [638, 105] width 719 height 1012
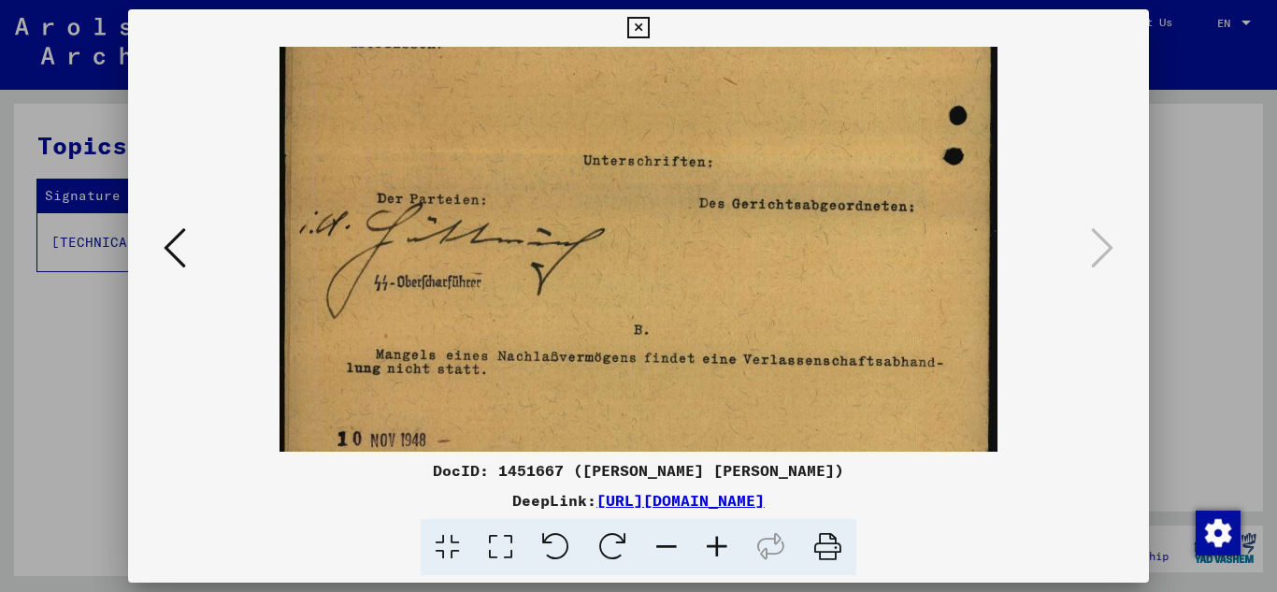
scroll to position [545, 0]
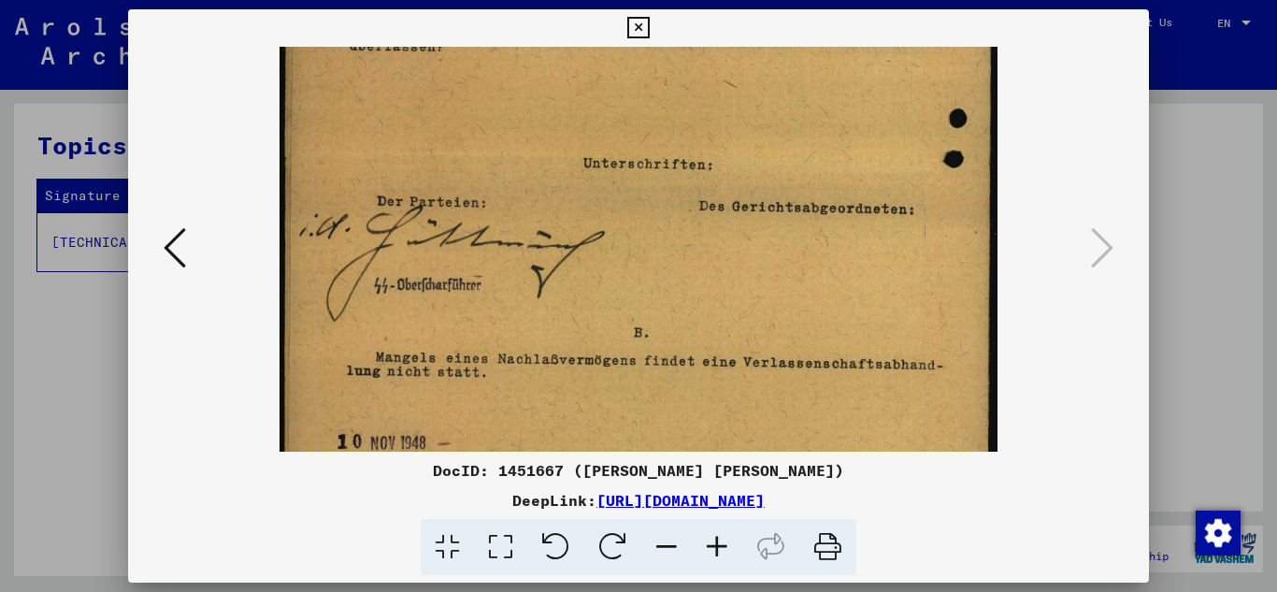
drag, startPoint x: 721, startPoint y: 404, endPoint x: 725, endPoint y: 307, distance: 97.3
click at [725, 307] on img at bounding box center [638, 8] width 719 height 1012
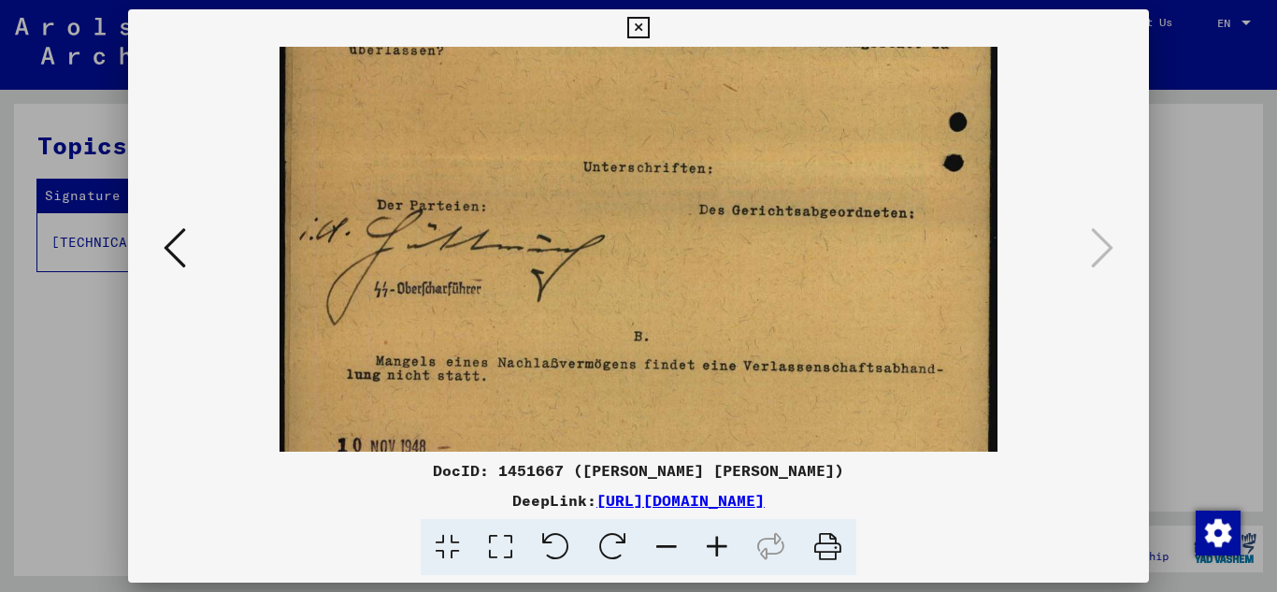
scroll to position [550, 0]
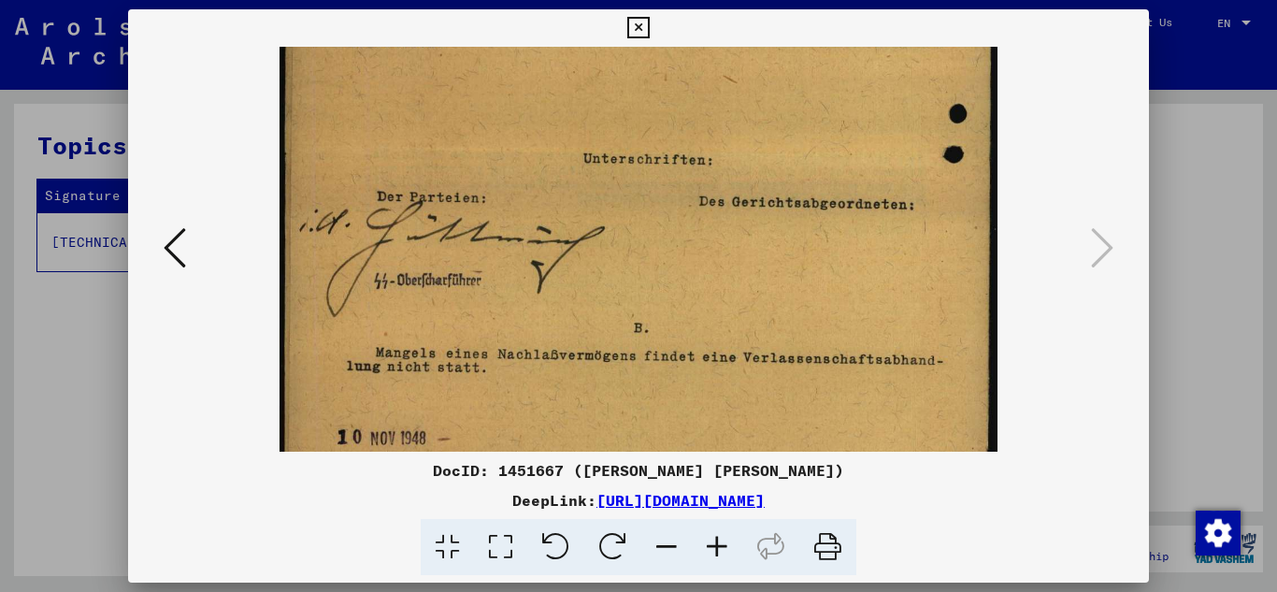
click at [729, 293] on img at bounding box center [638, 3] width 719 height 1012
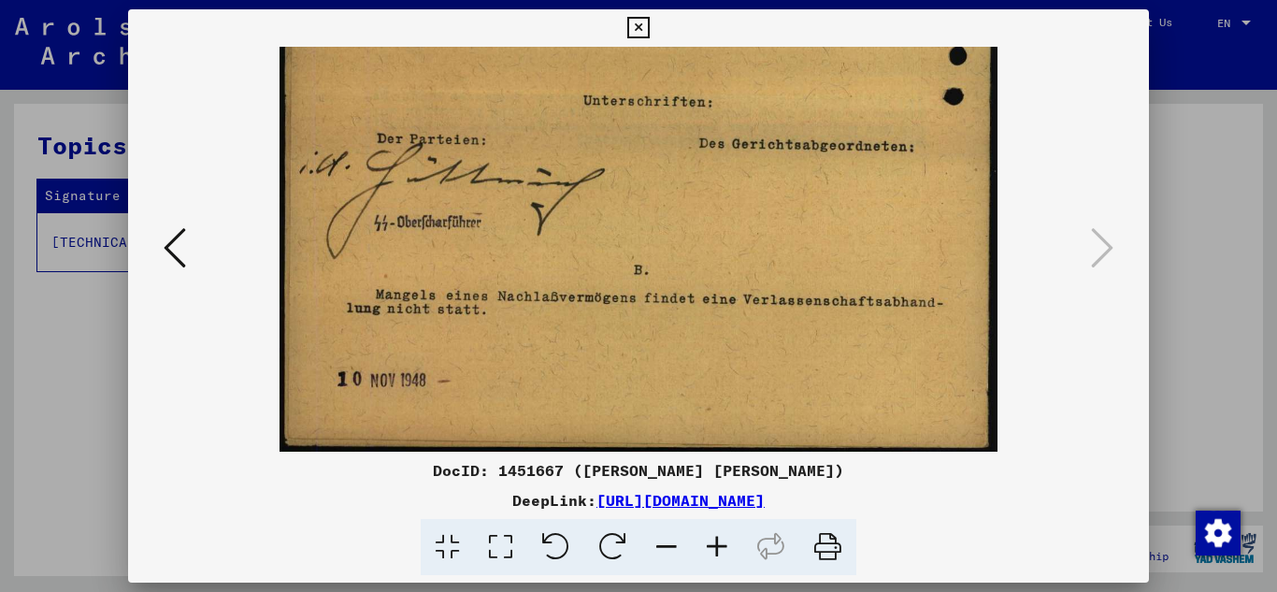
drag, startPoint x: 593, startPoint y: 304, endPoint x: 584, endPoint y: 224, distance: 80.0
drag, startPoint x: 558, startPoint y: 335, endPoint x: 565, endPoint y: 313, distance: 22.8
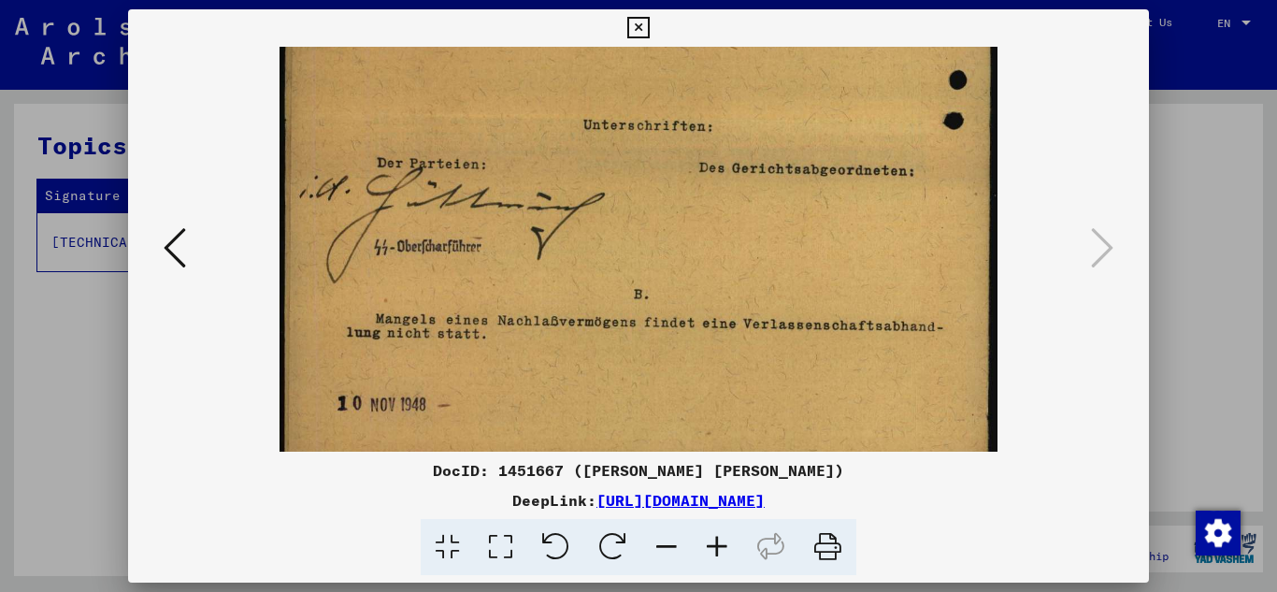
scroll to position [607, 0]
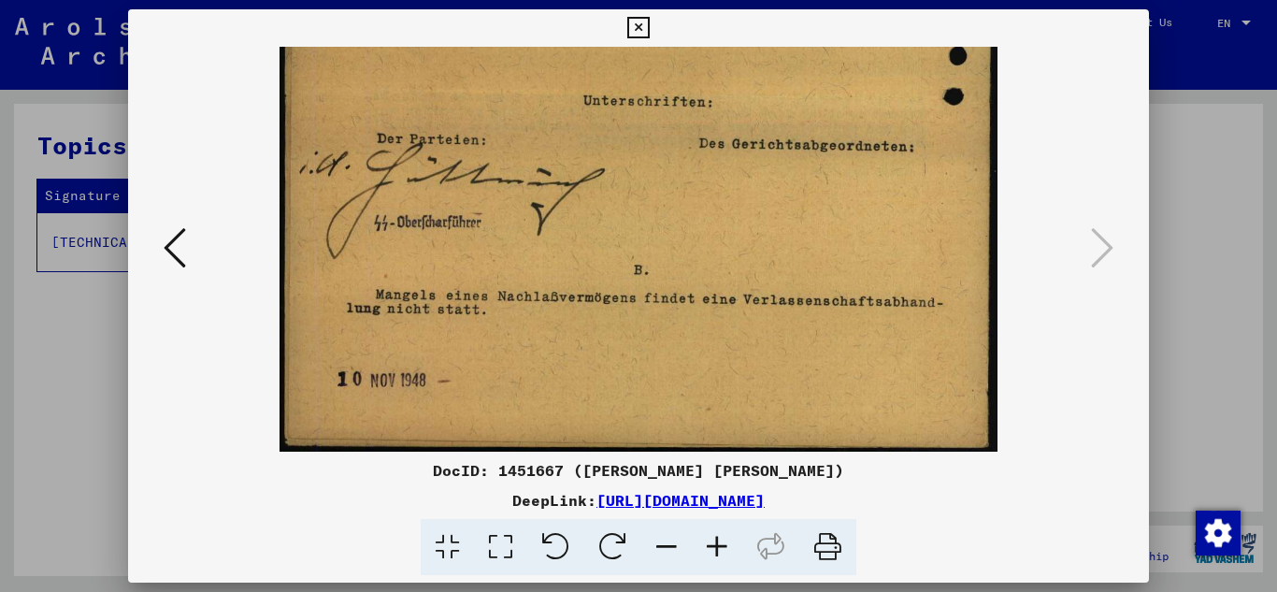
drag, startPoint x: 577, startPoint y: 378, endPoint x: 579, endPoint y: 336, distance: 42.1
click at [639, 29] on icon at bounding box center [637, 28] width 21 height 22
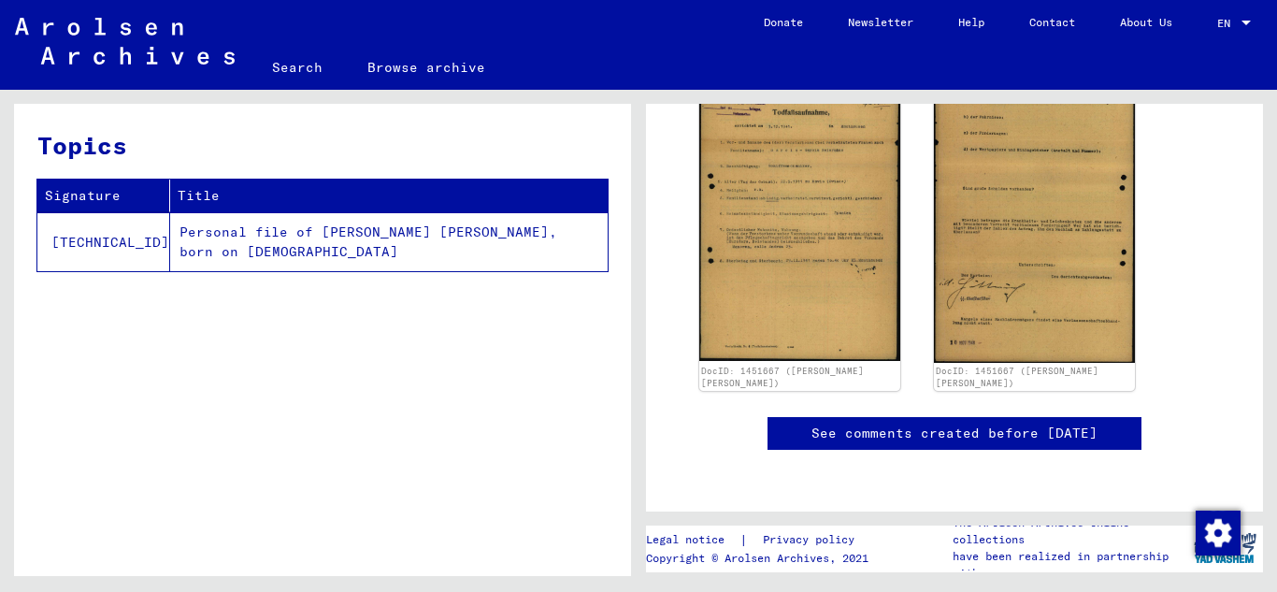
scroll to position [359, 0]
click at [249, 5] on mat-toolbar "Search Browse archive Detailed questions/information about the documents? Send …" at bounding box center [638, 45] width 1277 height 90
click at [364, 290] on div "Topics Signature Title [TECHNICAL_ID] Personal file of [PERSON_NAME] [PERSON_NA…" at bounding box center [322, 347] width 617 height 486
